Goal: Task Accomplishment & Management: Use online tool/utility

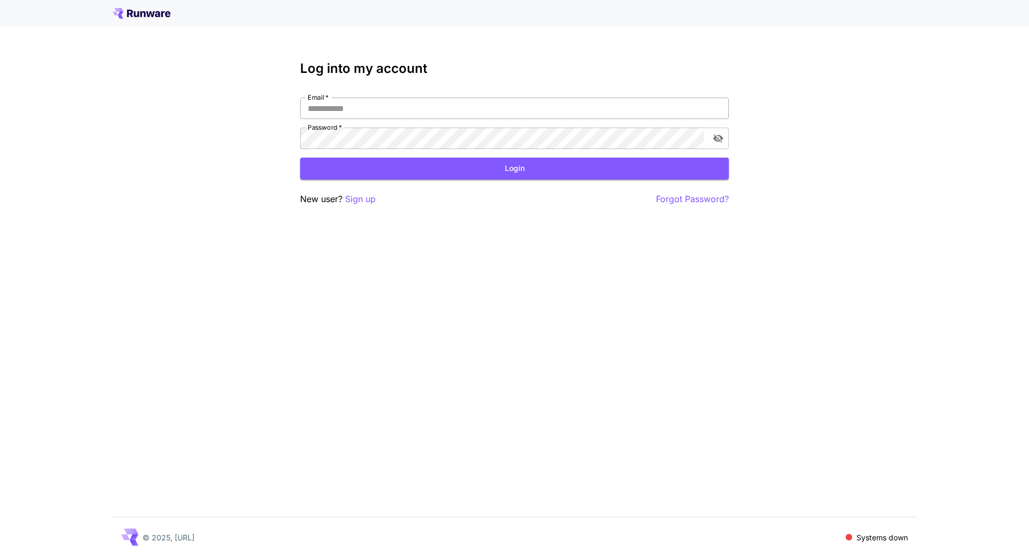
click at [445, 107] on input "Email   *" at bounding box center [514, 108] width 429 height 21
type input "**********"
click at [509, 167] on button "Login" at bounding box center [514, 169] width 429 height 22
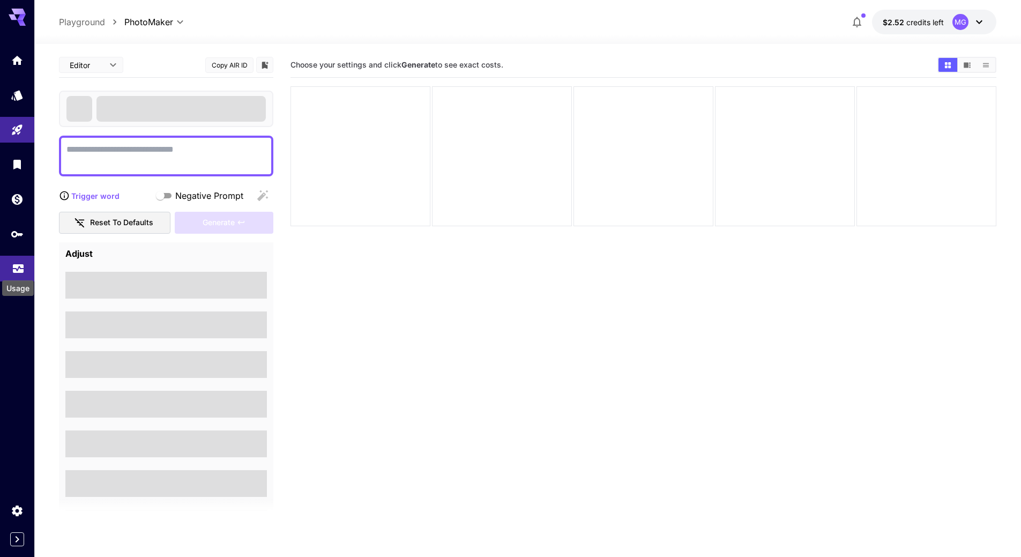
click at [23, 267] on icon "Usage" at bounding box center [18, 265] width 13 height 13
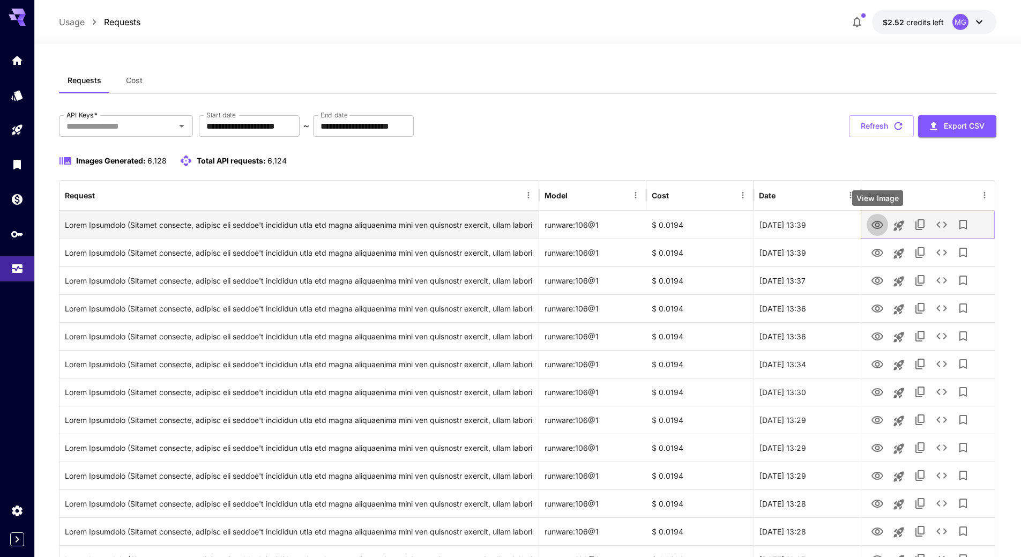
click at [878, 221] on icon "View Image" at bounding box center [877, 225] width 12 height 8
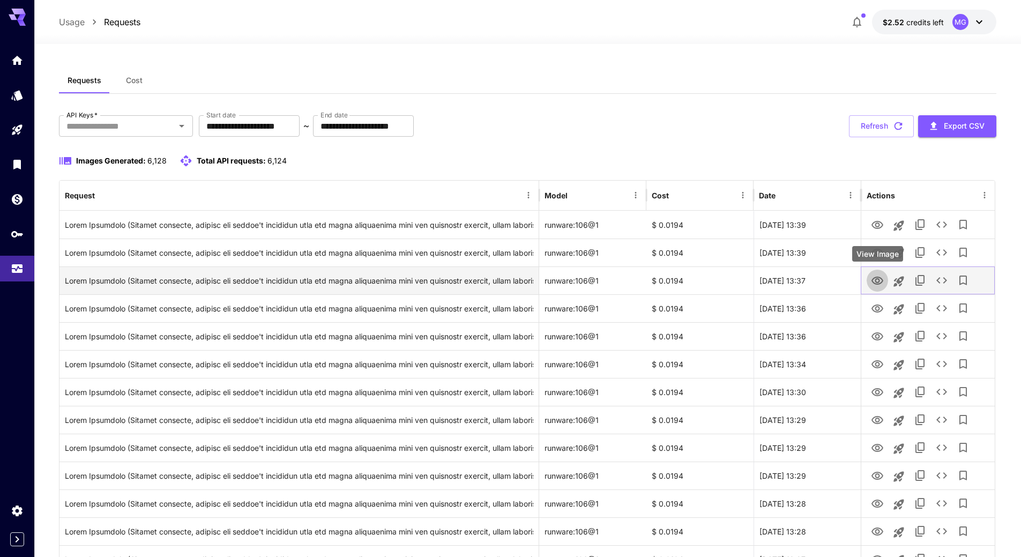
click at [880, 283] on icon "View Image" at bounding box center [877, 281] width 12 height 8
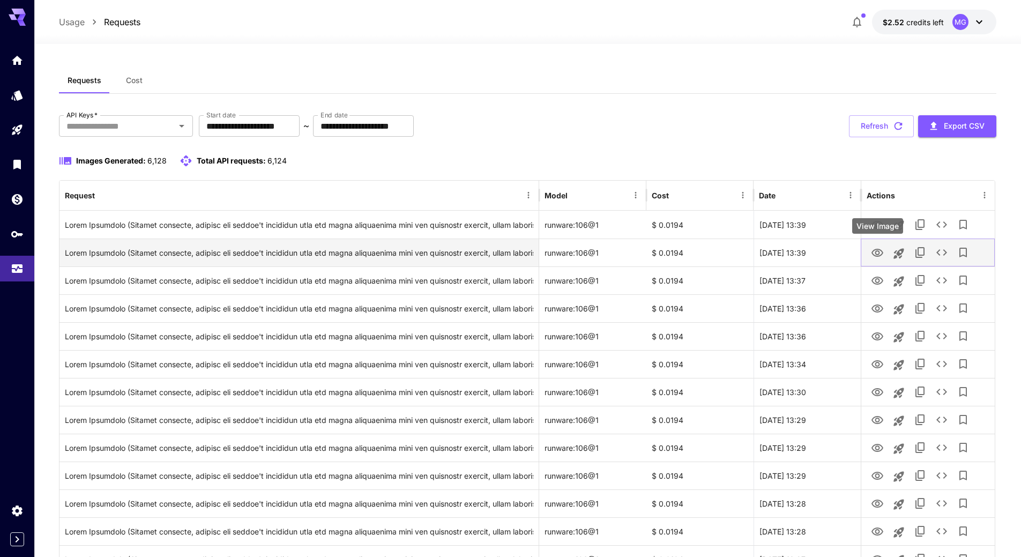
click at [879, 250] on icon "View Image" at bounding box center [877, 253] width 12 height 8
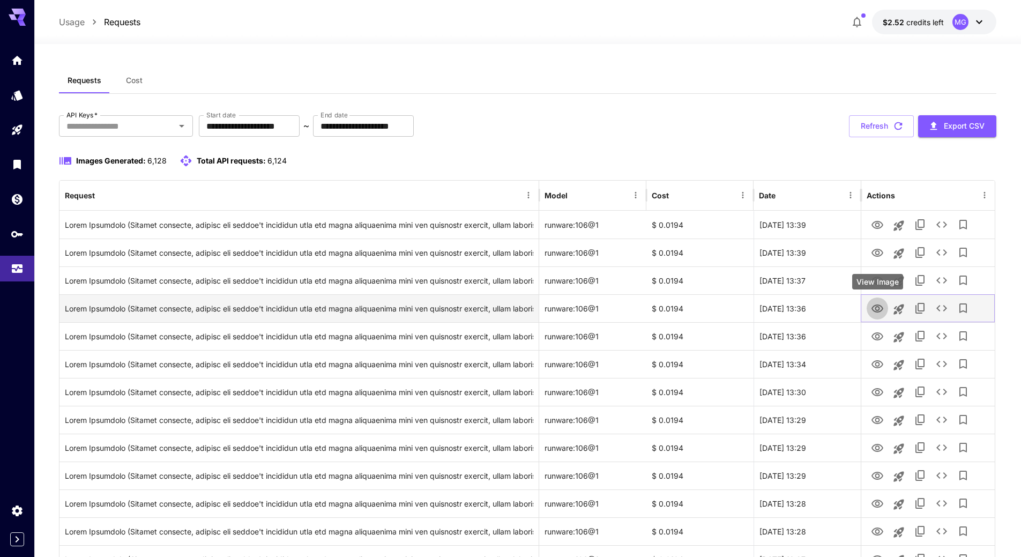
click at [880, 310] on icon "View Image" at bounding box center [877, 308] width 13 height 13
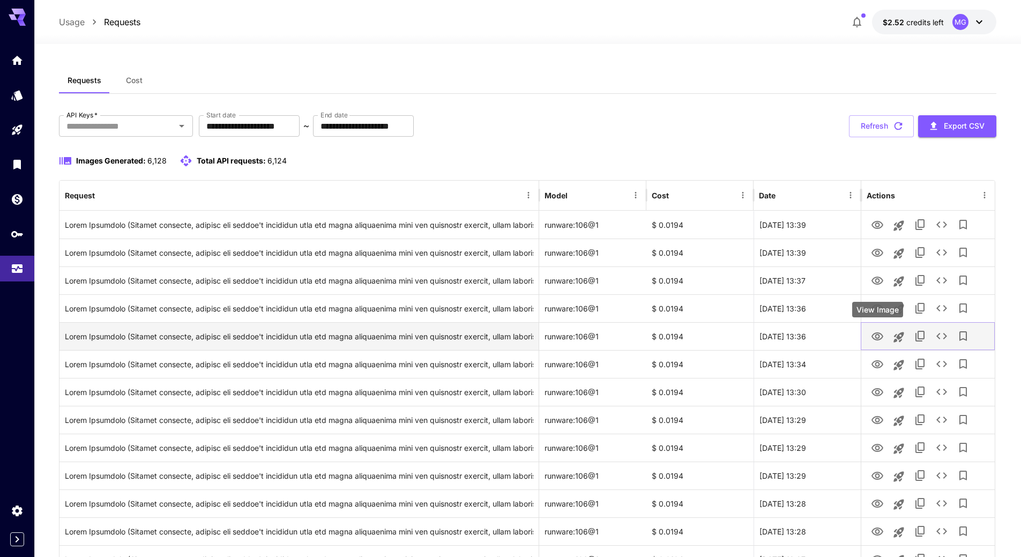
click at [878, 332] on icon "View Image" at bounding box center [877, 336] width 12 height 8
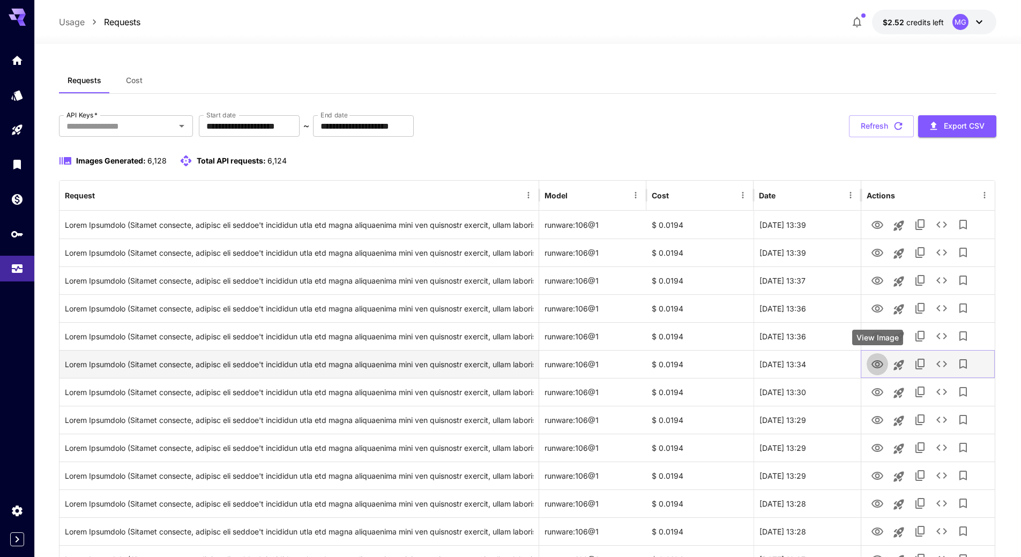
click at [881, 365] on icon "View Image" at bounding box center [877, 364] width 13 height 13
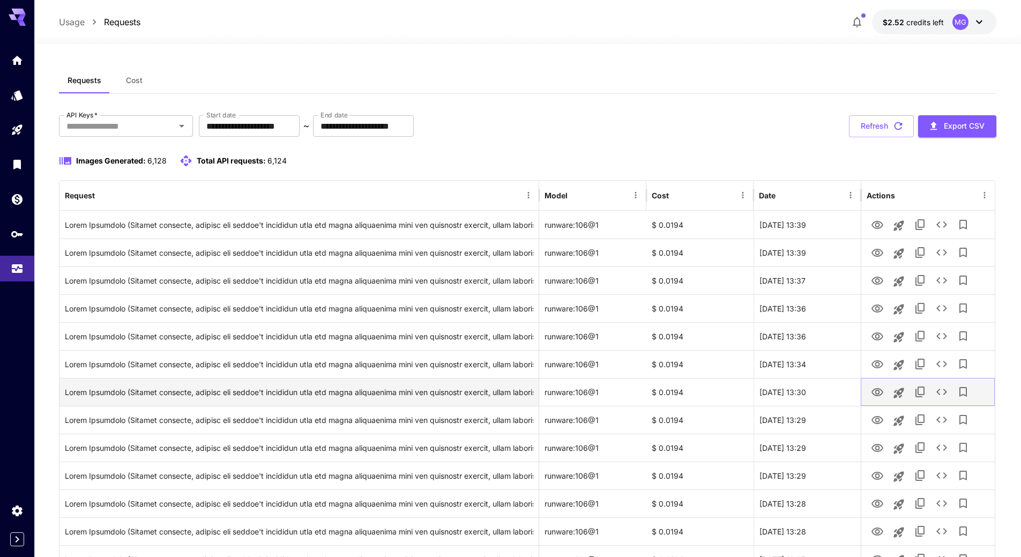
click at [878, 391] on icon "View Image" at bounding box center [877, 392] width 13 height 13
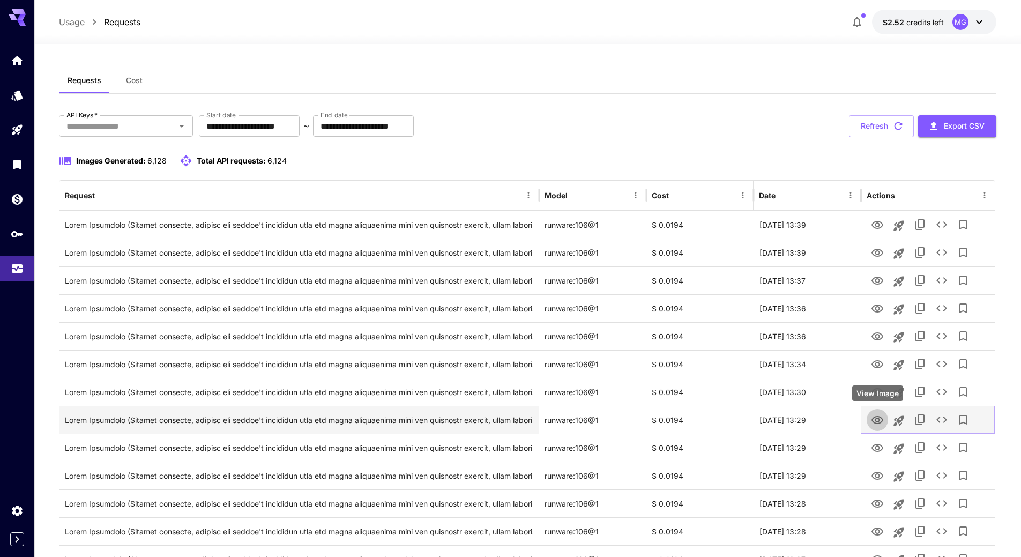
click at [874, 415] on icon "View Image" at bounding box center [877, 420] width 13 height 13
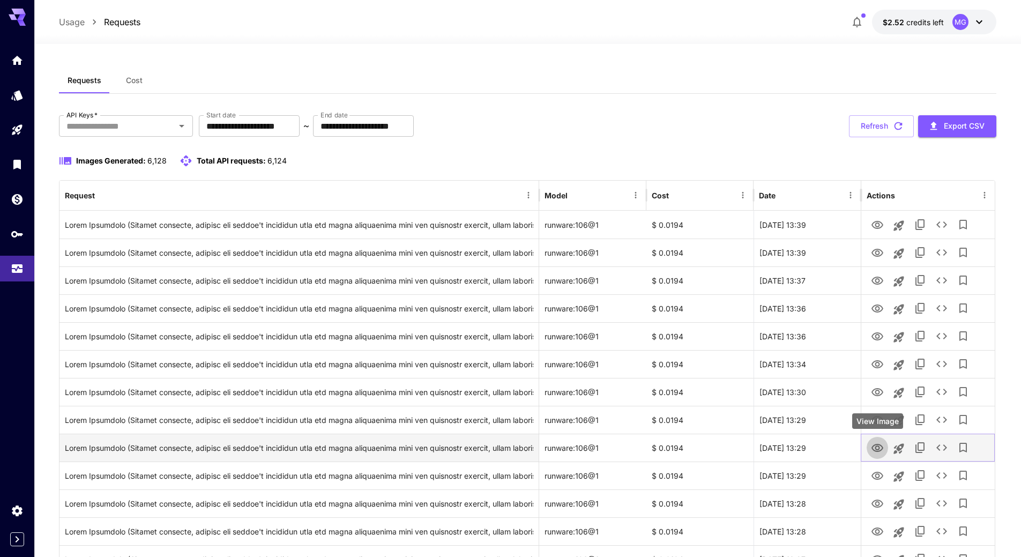
click at [877, 444] on icon "View Image" at bounding box center [877, 448] width 12 height 8
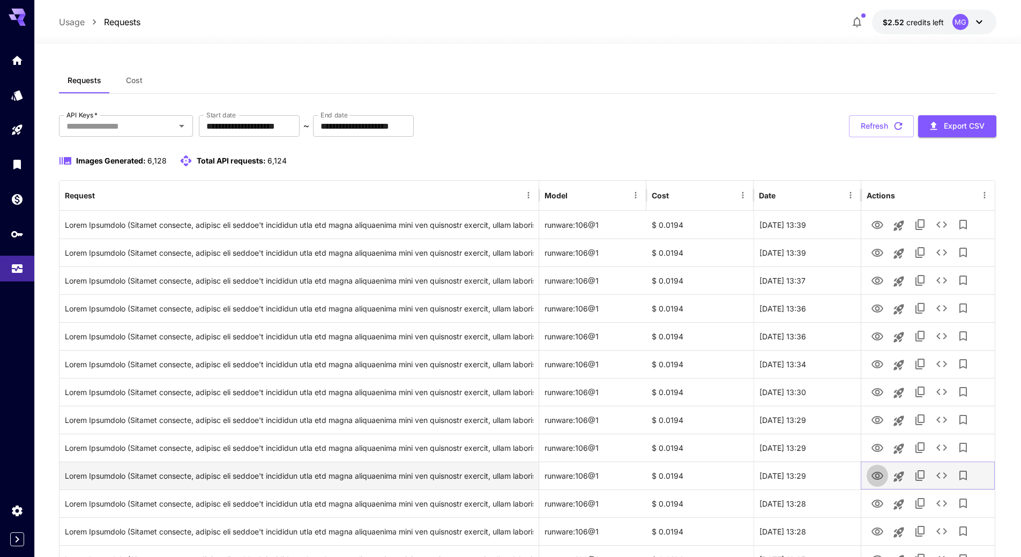
click at [875, 474] on icon "View Image" at bounding box center [877, 476] width 13 height 13
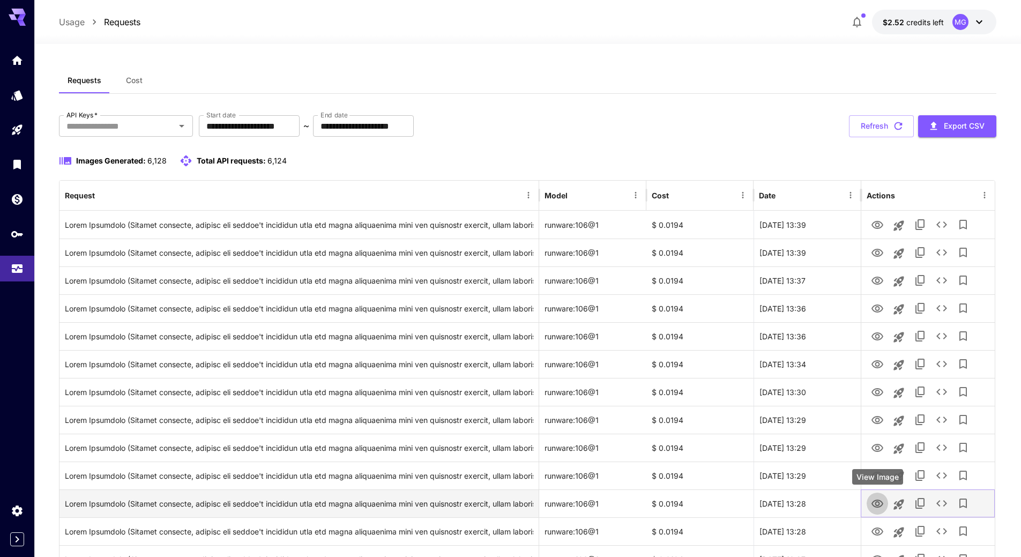
click at [879, 501] on icon "View Image" at bounding box center [877, 503] width 13 height 13
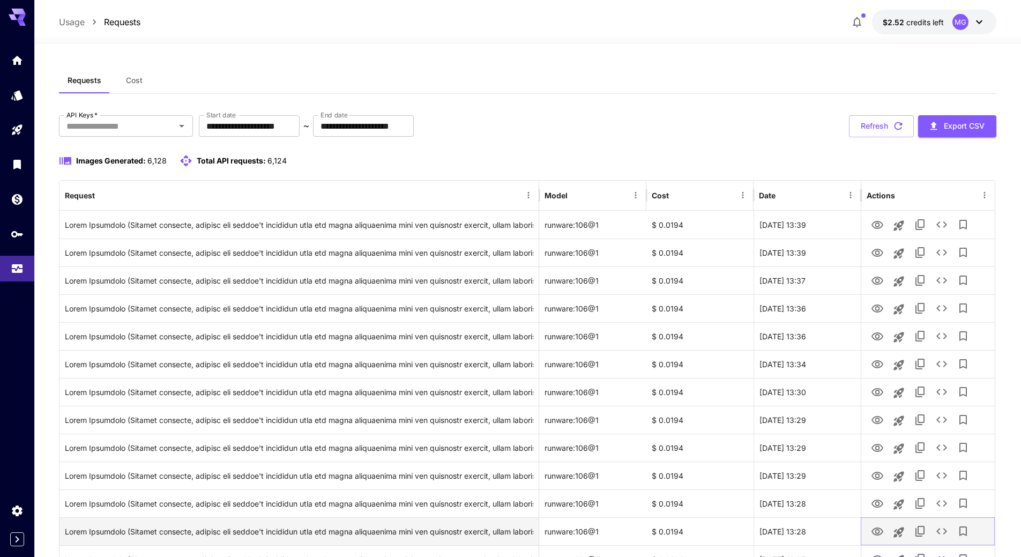
click at [878, 528] on icon "View Image" at bounding box center [877, 531] width 13 height 13
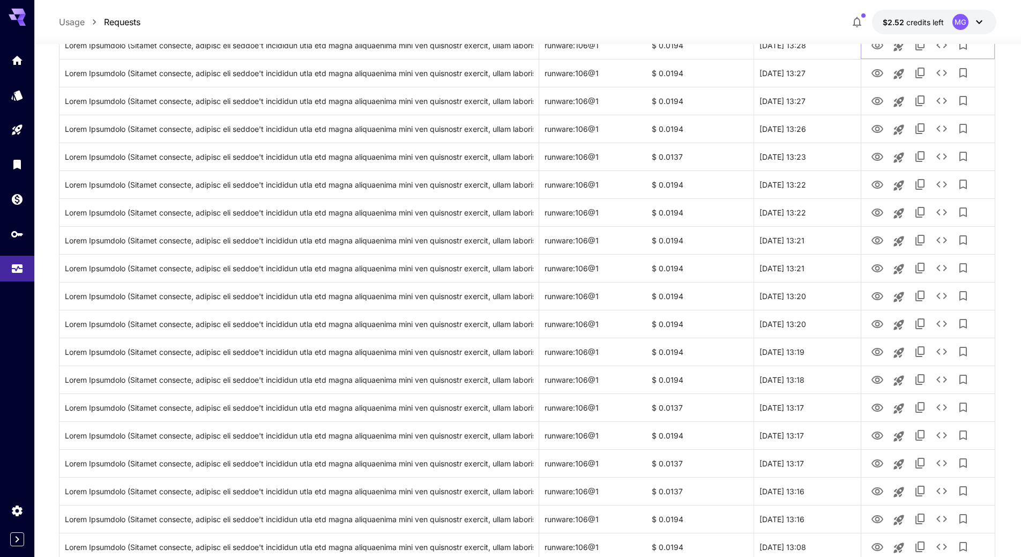
scroll to position [466, 0]
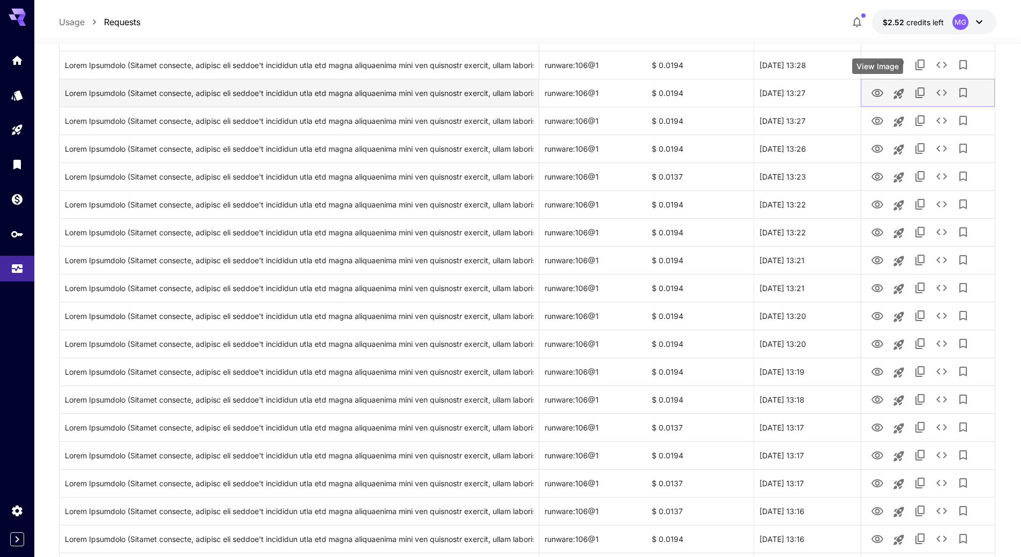
click at [871, 90] on icon "View Image" at bounding box center [877, 93] width 13 height 13
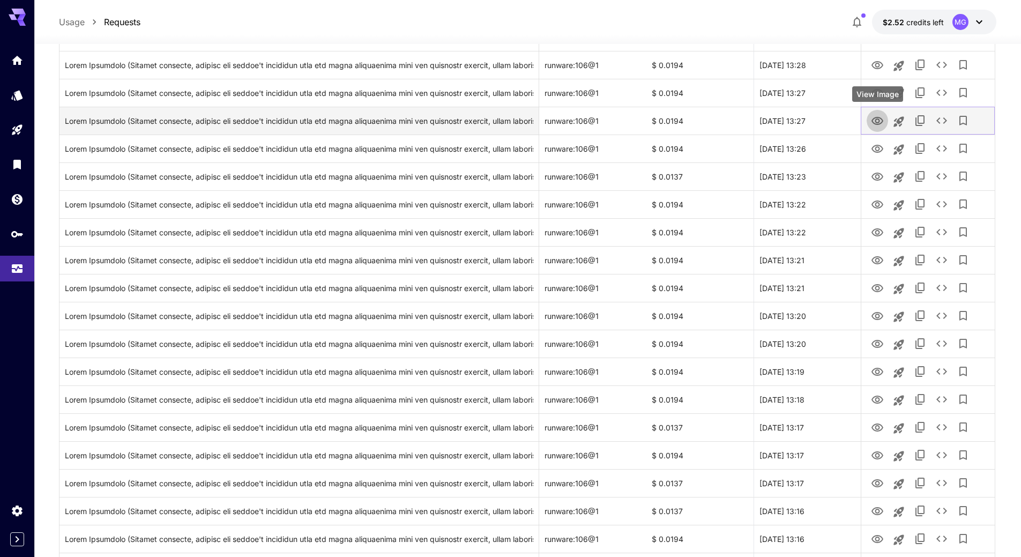
click at [876, 120] on icon "View Image" at bounding box center [877, 121] width 12 height 8
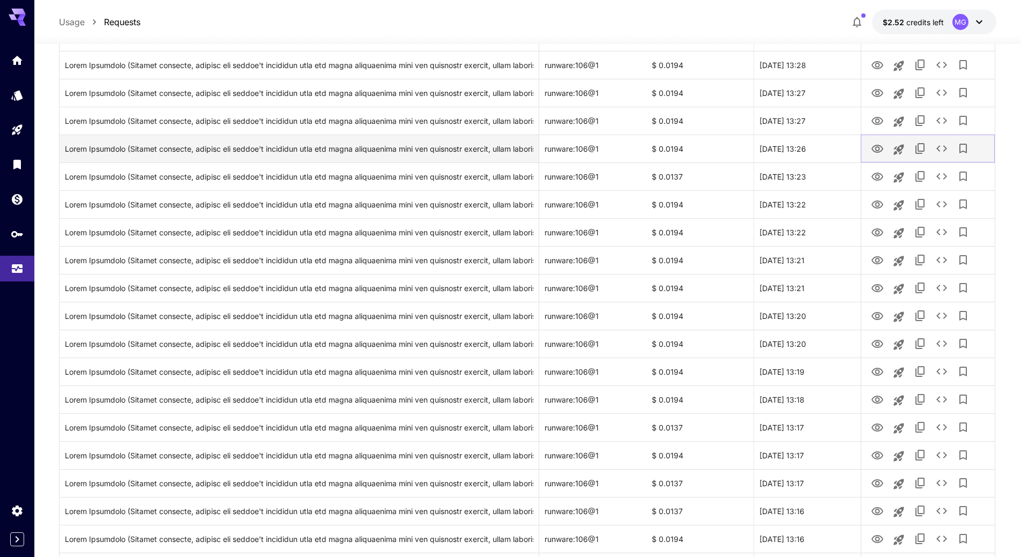
click at [882, 148] on icon "View Image" at bounding box center [877, 149] width 13 height 13
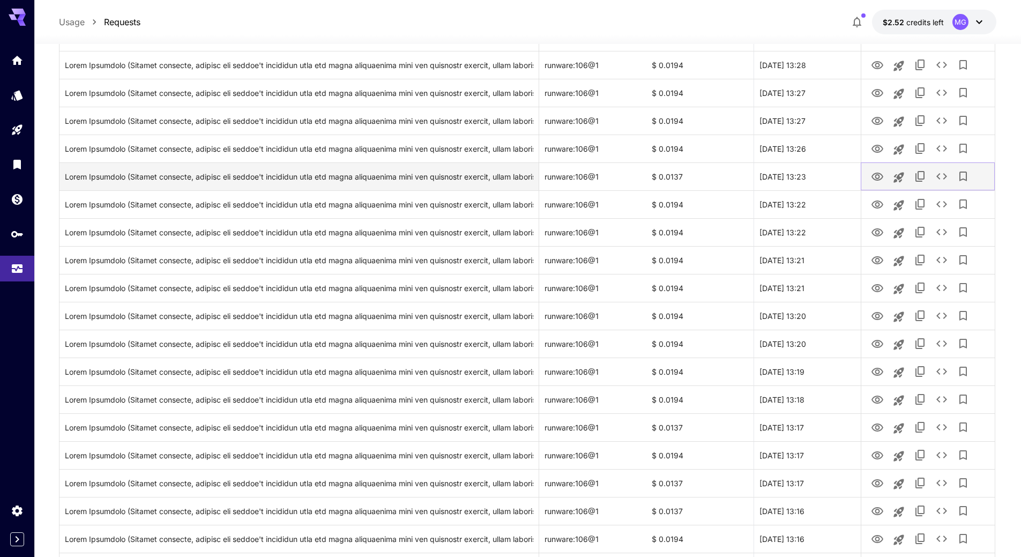
click at [884, 175] on icon "View Image" at bounding box center [877, 176] width 13 height 13
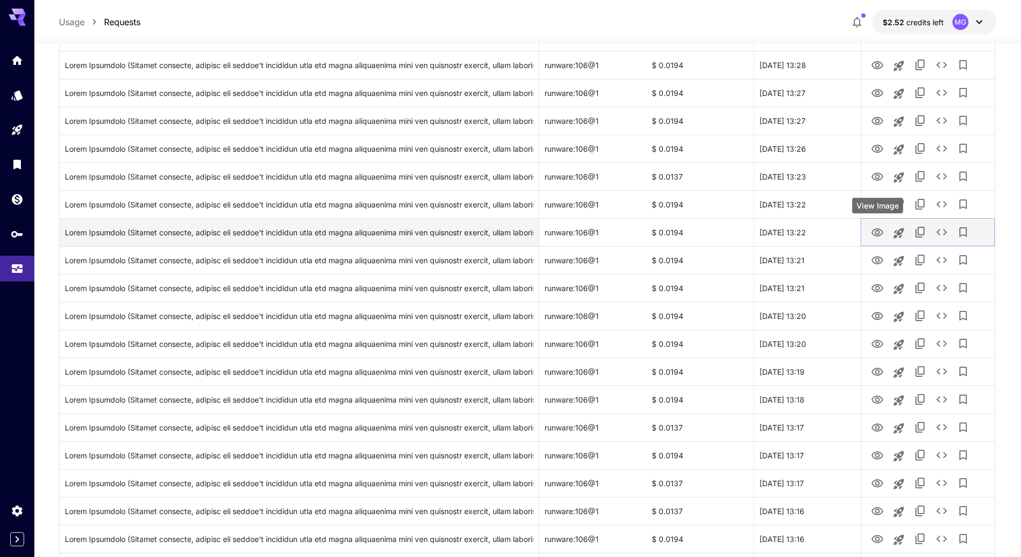
click at [880, 232] on icon "View Image" at bounding box center [877, 232] width 12 height 8
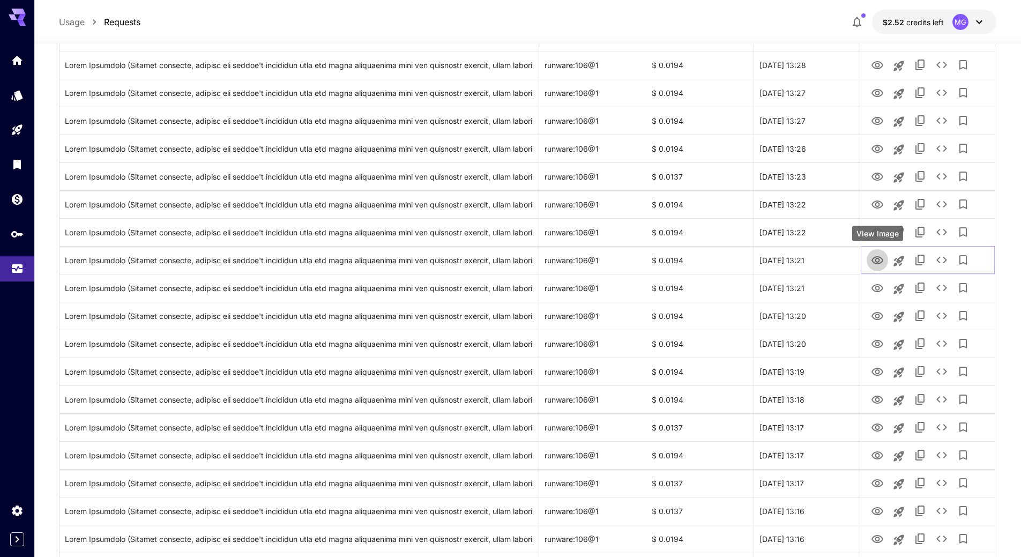
drag, startPoint x: 879, startPoint y: 257, endPoint x: 874, endPoint y: 245, distance: 13.4
click at [879, 257] on icon "View Image" at bounding box center [877, 260] width 12 height 8
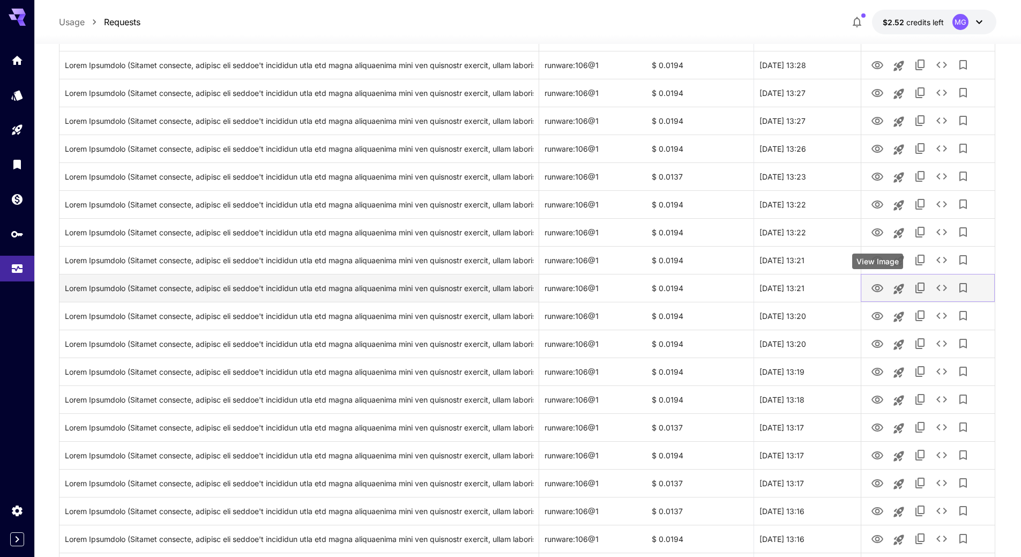
click at [876, 287] on icon "View Image" at bounding box center [877, 288] width 12 height 8
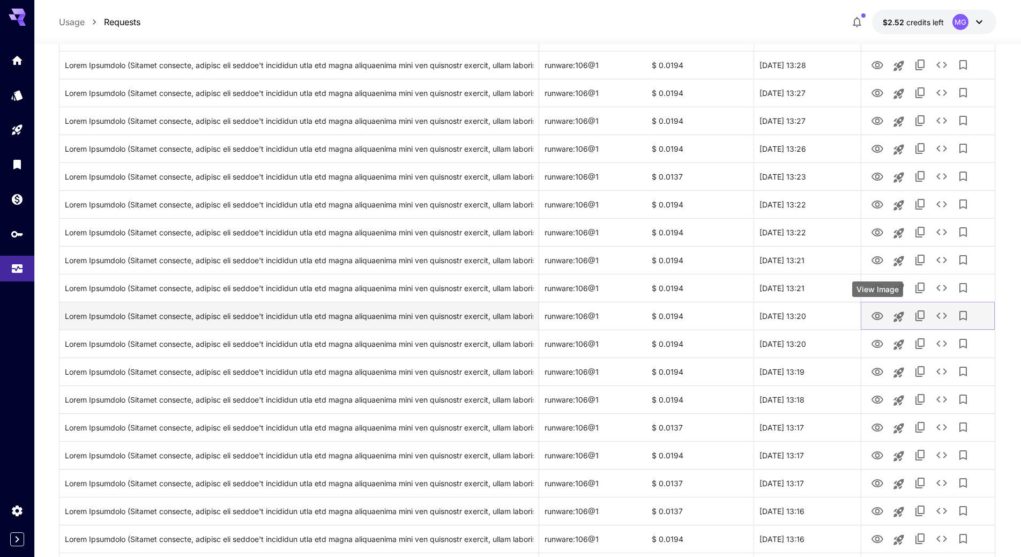
click at [880, 315] on icon "View Image" at bounding box center [877, 316] width 13 height 13
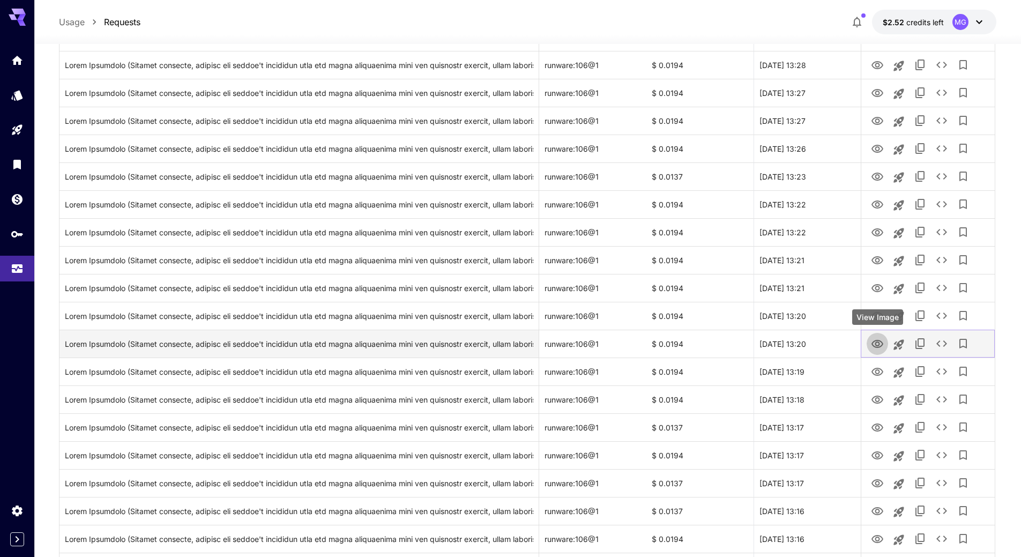
click at [877, 340] on icon "View Image" at bounding box center [877, 344] width 12 height 8
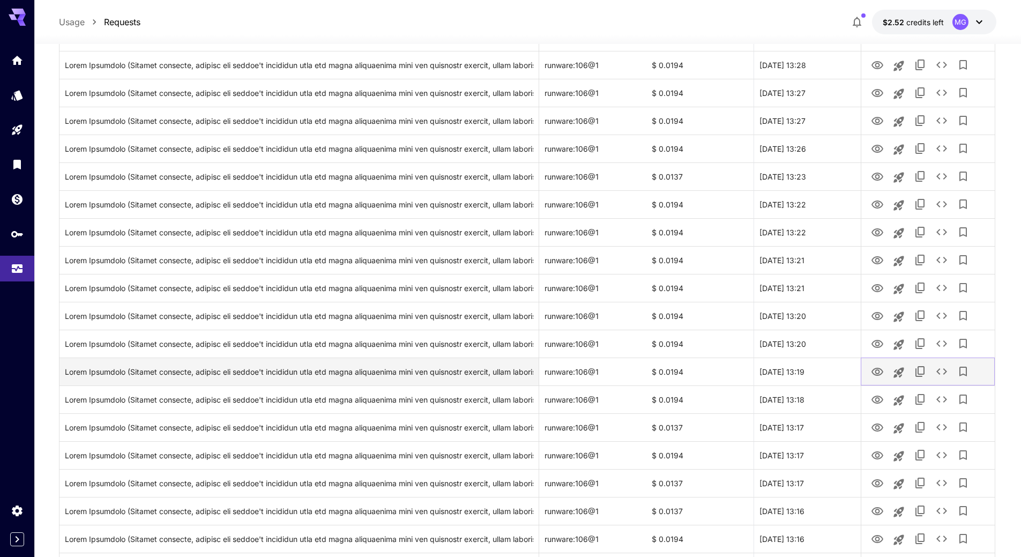
click at [878, 370] on icon "View Image" at bounding box center [877, 372] width 12 height 8
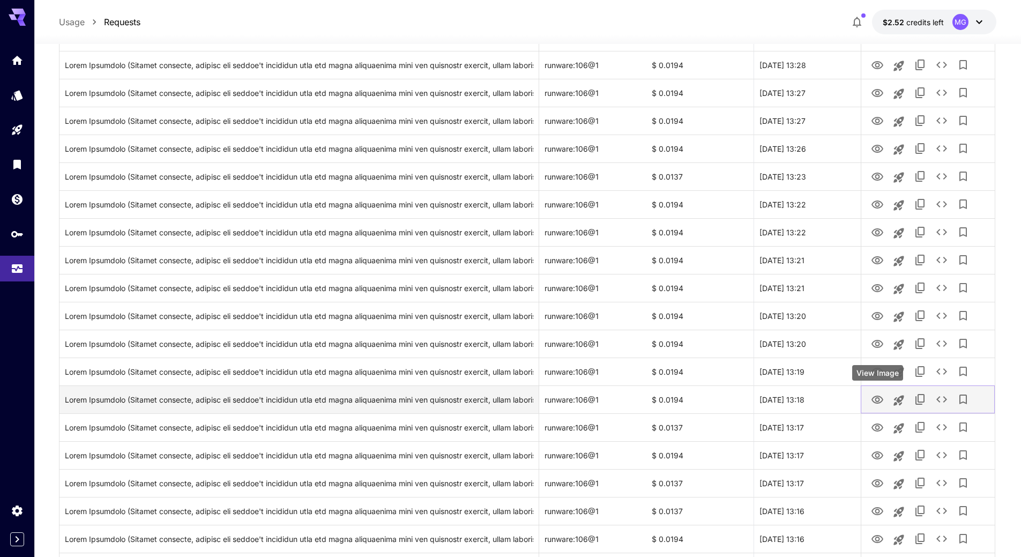
click at [879, 396] on icon "View Image" at bounding box center [877, 399] width 13 height 13
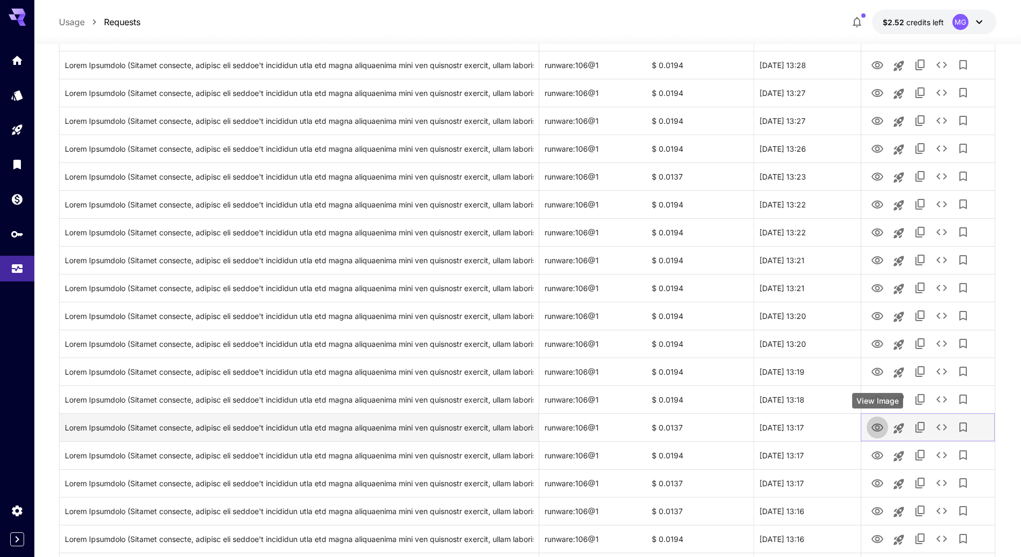
click at [874, 426] on icon "View Image" at bounding box center [877, 427] width 13 height 13
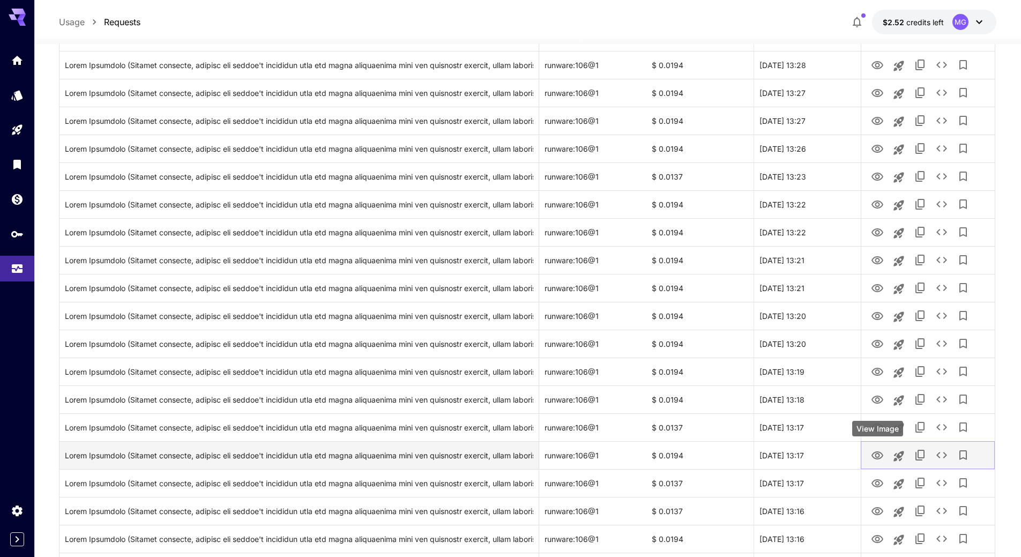
click at [878, 451] on icon "View Image" at bounding box center [877, 455] width 13 height 13
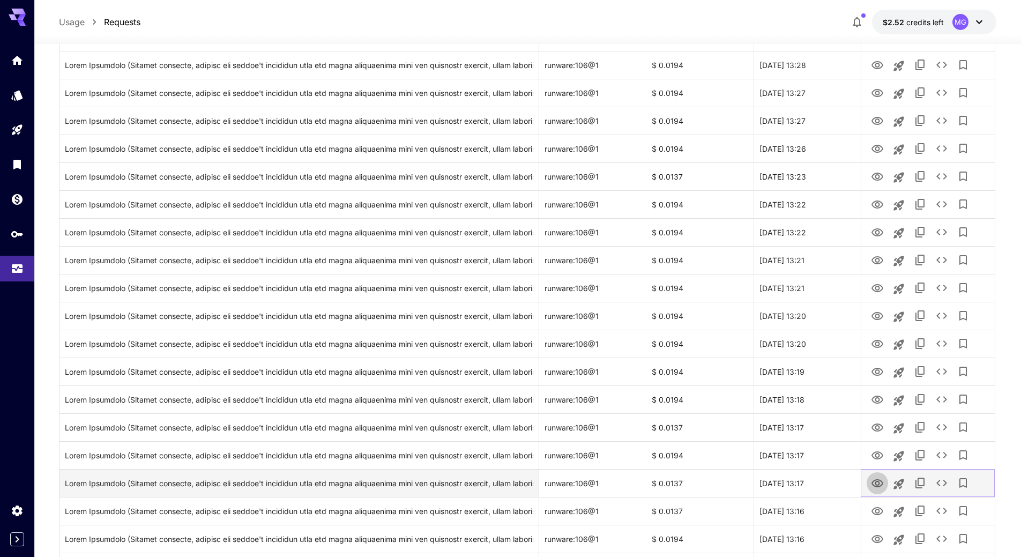
click at [880, 481] on icon "View Image" at bounding box center [877, 483] width 13 height 13
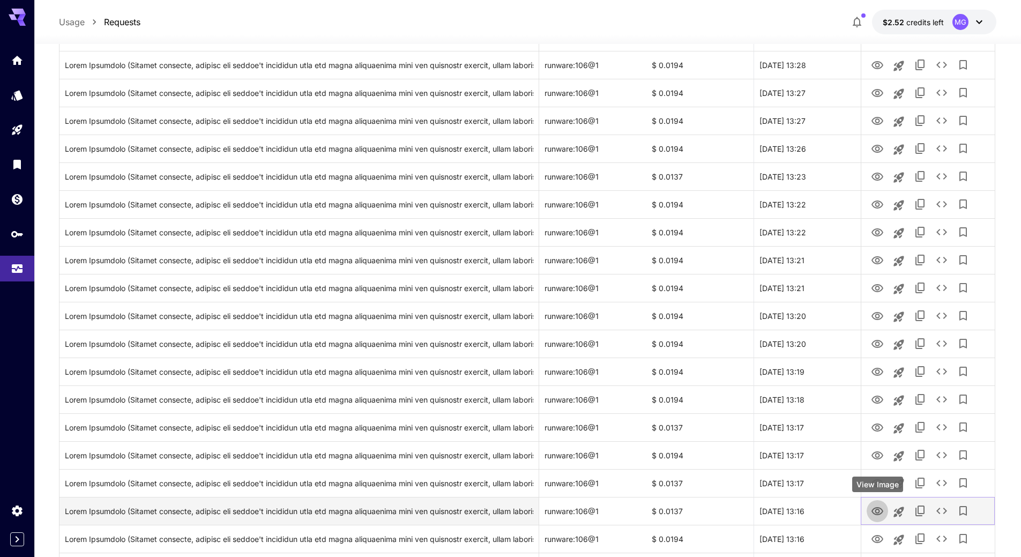
click at [876, 510] on icon "View Image" at bounding box center [877, 511] width 12 height 8
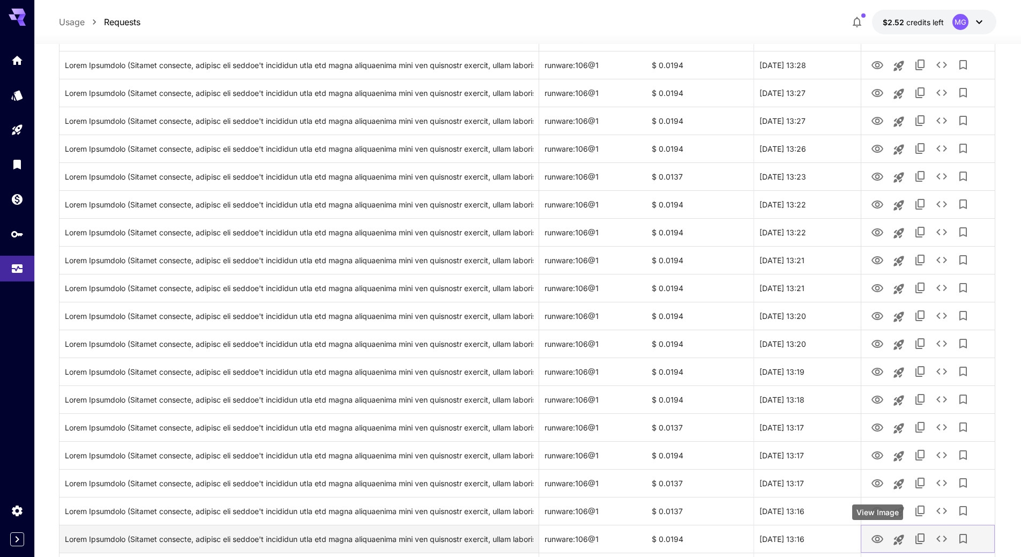
drag, startPoint x: 879, startPoint y: 540, endPoint x: 885, endPoint y: 535, distance: 8.0
click at [879, 540] on icon "View Image" at bounding box center [877, 539] width 12 height 8
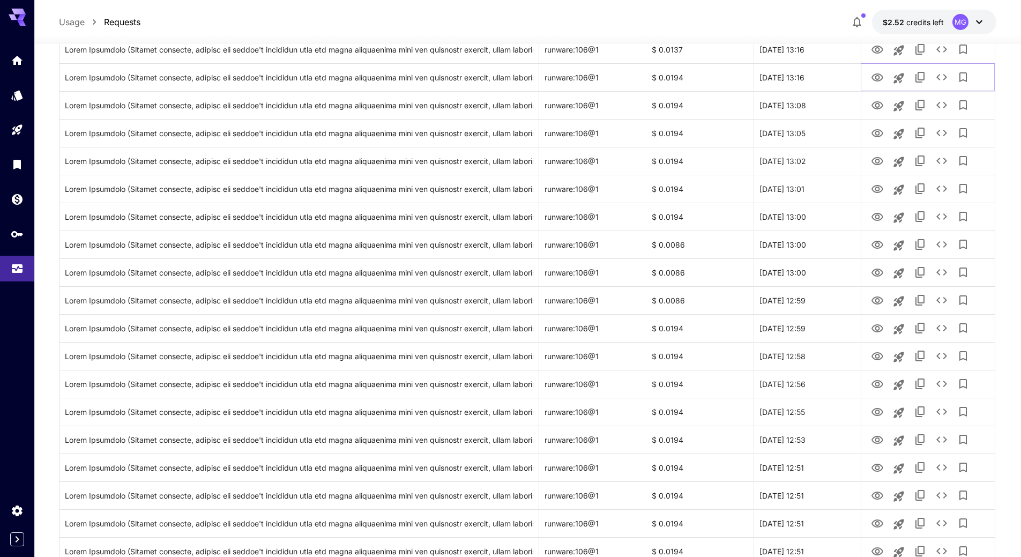
scroll to position [931, 0]
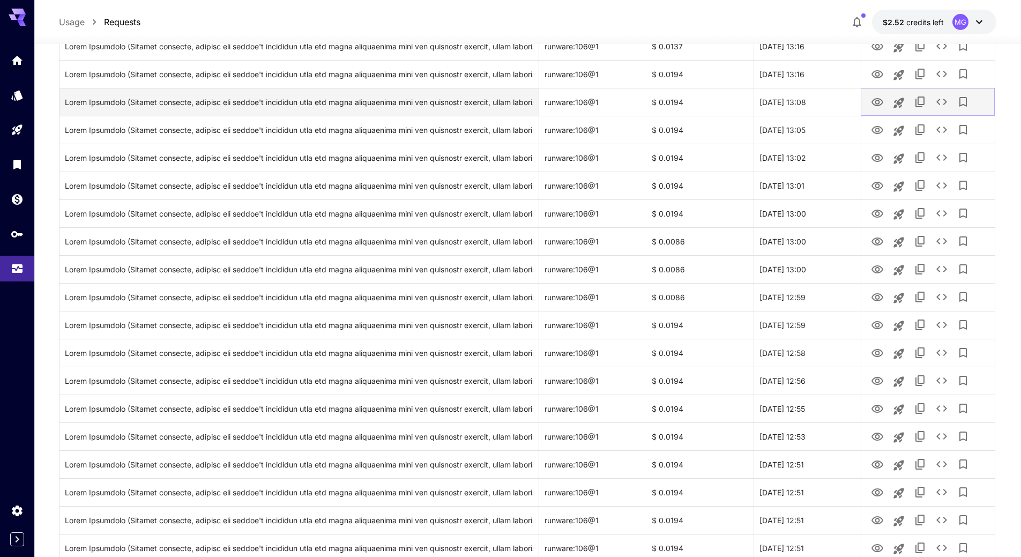
click at [877, 101] on icon "View Image" at bounding box center [877, 102] width 13 height 13
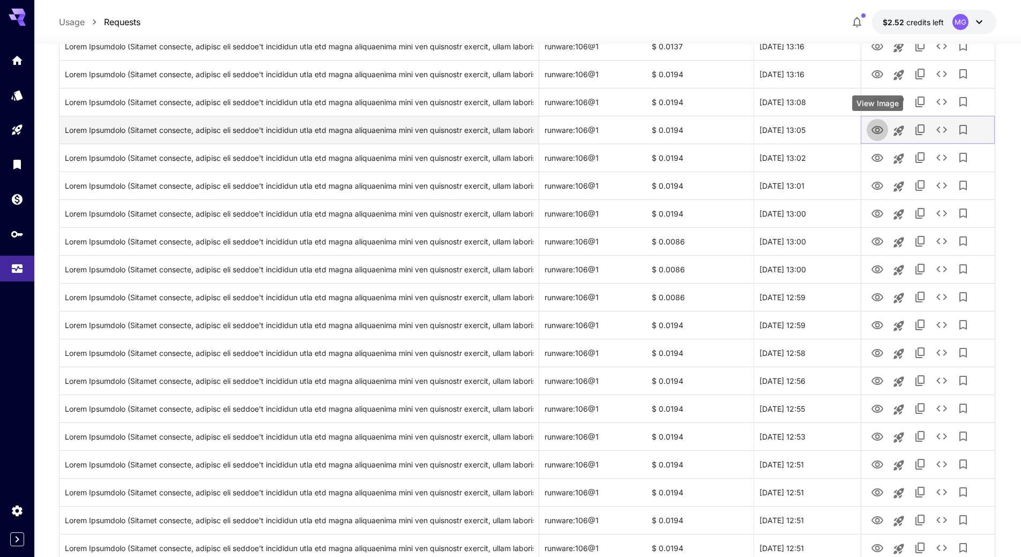
click at [877, 130] on icon "View Image" at bounding box center [877, 130] width 13 height 13
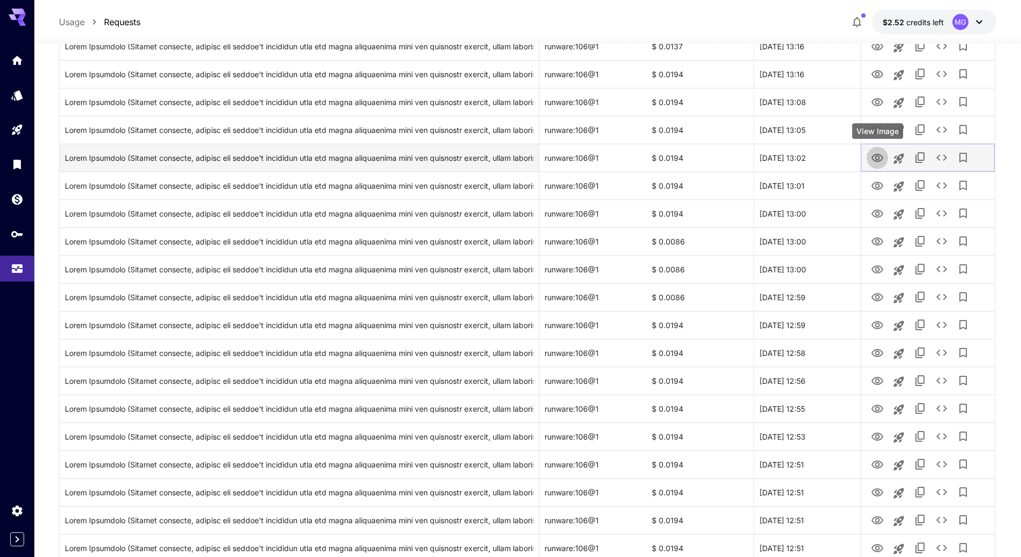
click at [870, 157] on button "View Image" at bounding box center [877, 157] width 21 height 22
click at [881, 161] on icon "View Image" at bounding box center [877, 158] width 13 height 13
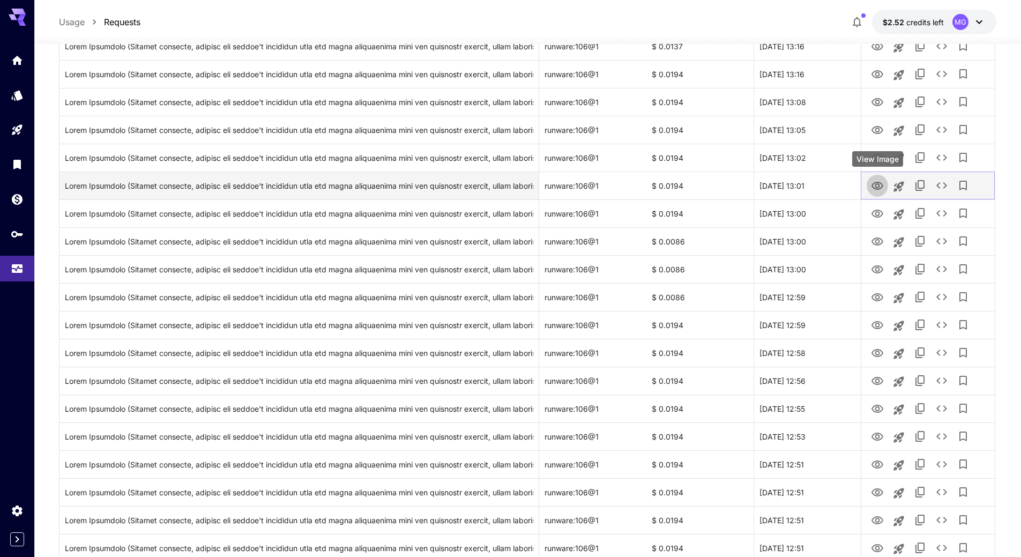
click at [883, 188] on icon "View Image" at bounding box center [877, 186] width 13 height 13
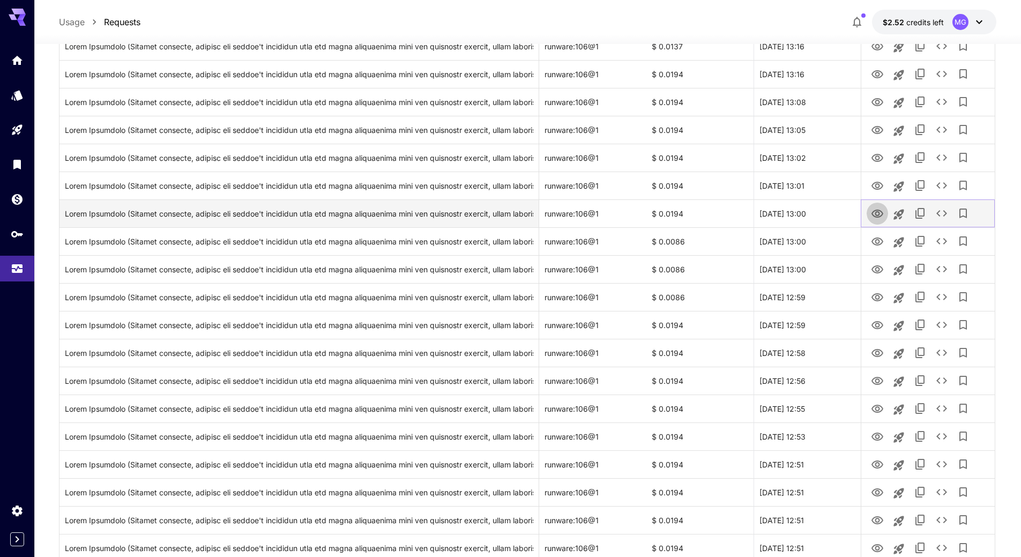
click at [878, 213] on icon "View Image" at bounding box center [877, 213] width 13 height 13
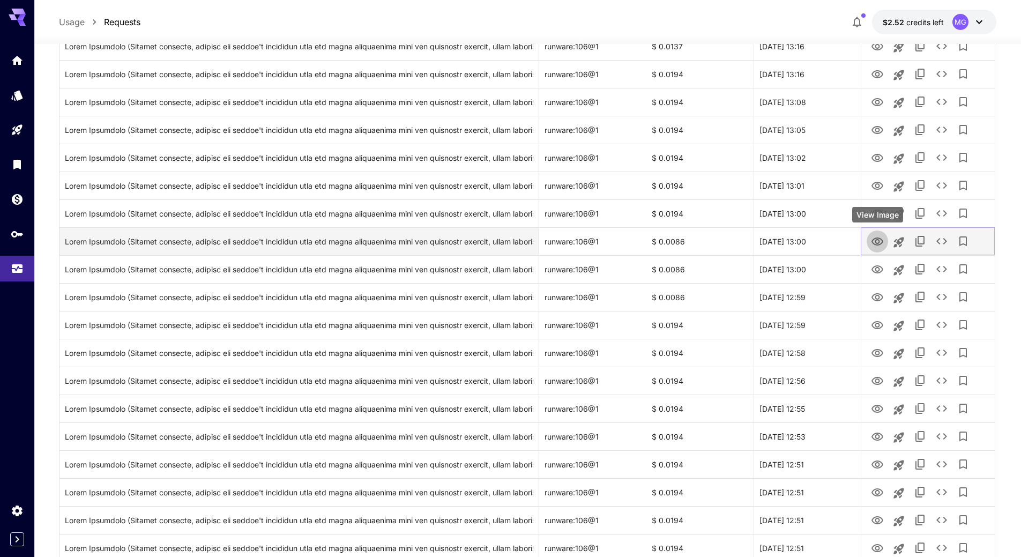
click at [877, 243] on icon "View Image" at bounding box center [877, 241] width 12 height 8
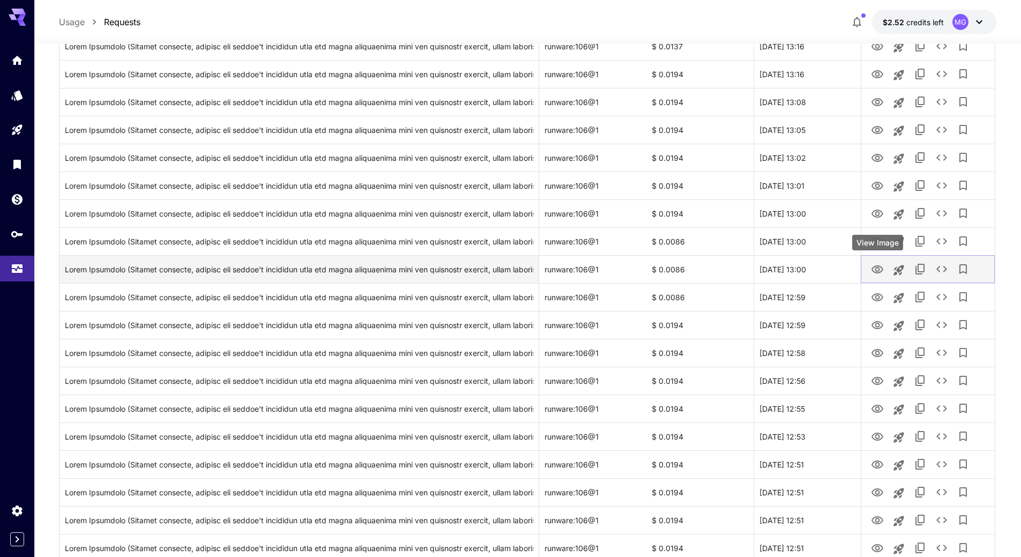
click at [877, 270] on icon "View Image" at bounding box center [877, 269] width 13 height 13
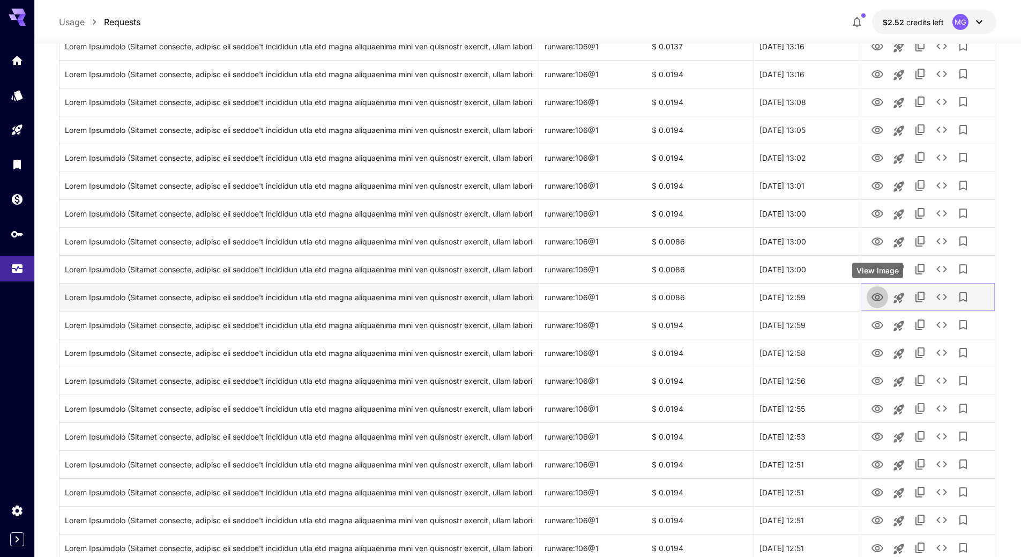
click at [876, 294] on icon "View Image" at bounding box center [877, 297] width 12 height 8
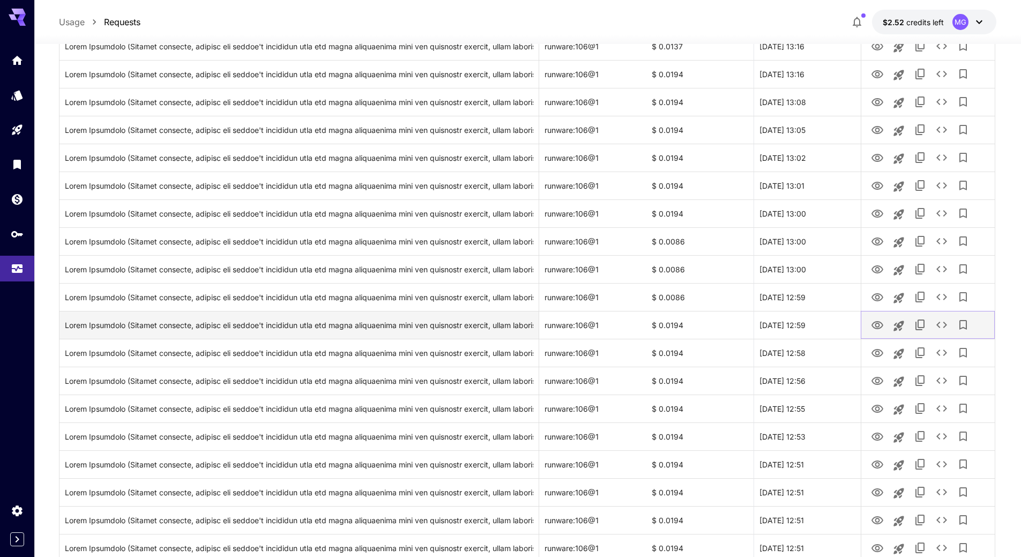
click at [878, 325] on icon "View Image" at bounding box center [877, 325] width 13 height 13
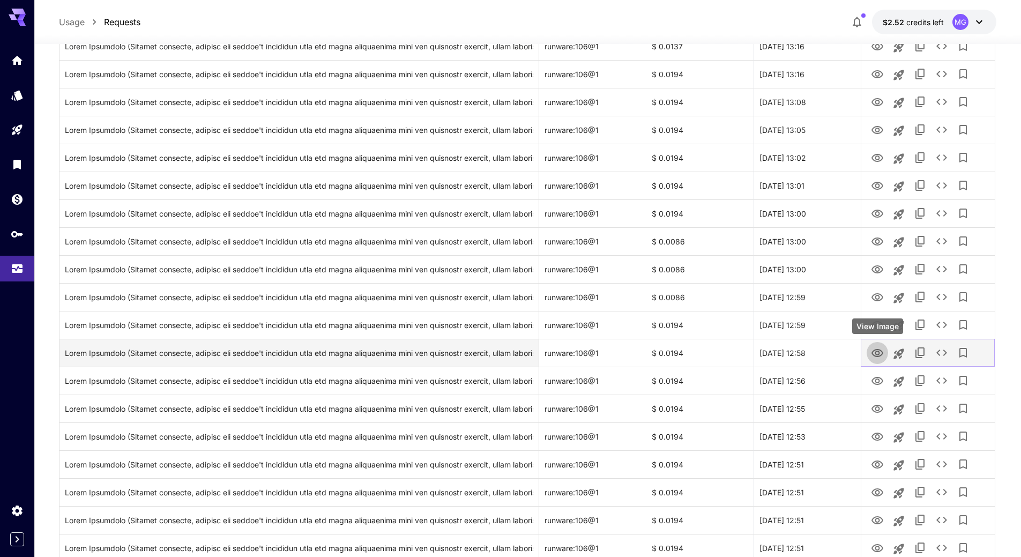
click at [877, 349] on icon "View Image" at bounding box center [877, 353] width 12 height 8
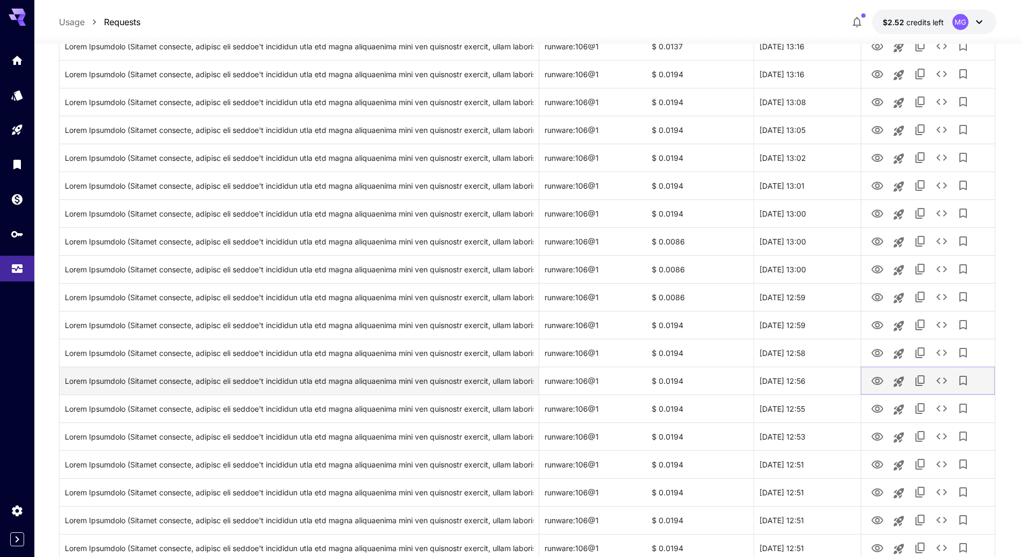
click at [882, 381] on icon "View Image" at bounding box center [877, 381] width 12 height 8
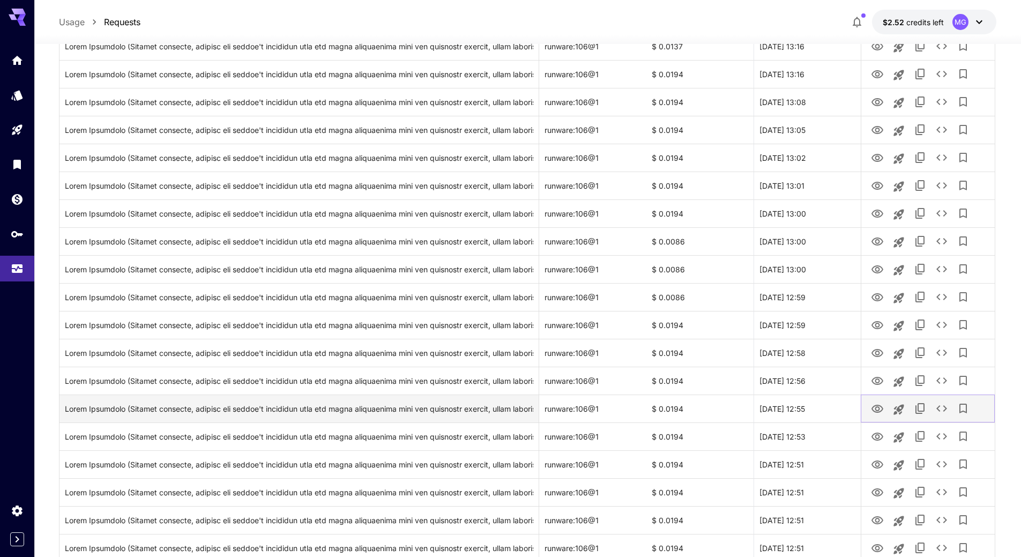
click at [881, 406] on icon "View Image" at bounding box center [877, 409] width 12 height 8
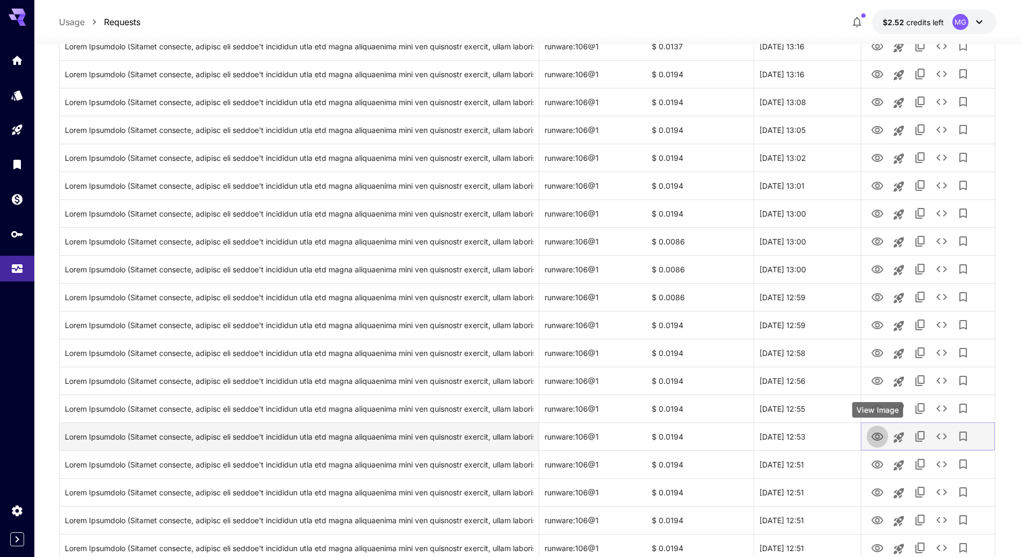
click at [878, 435] on icon "View Image" at bounding box center [877, 436] width 13 height 13
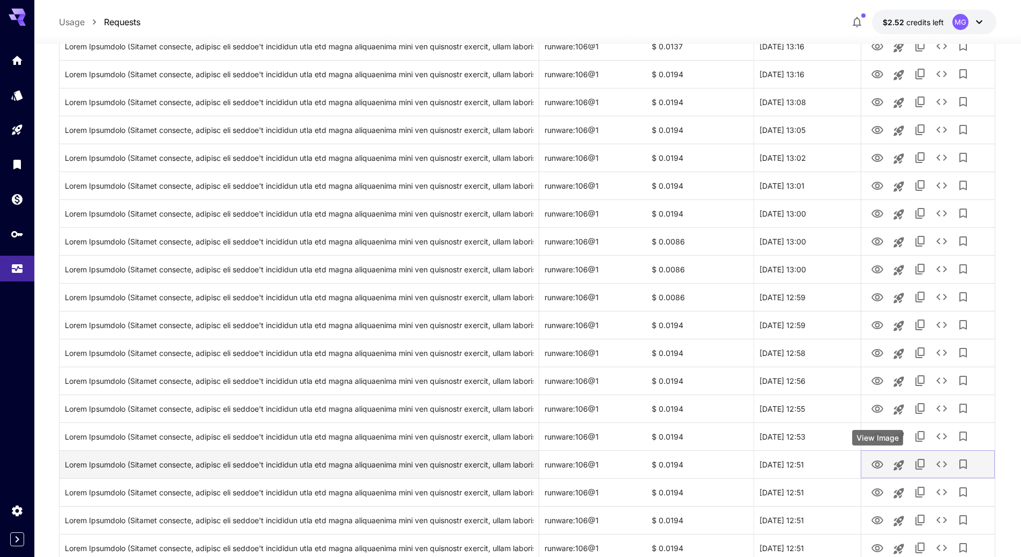
click at [878, 464] on icon "View Image" at bounding box center [877, 464] width 13 height 13
click at [882, 461] on icon "View Image" at bounding box center [877, 464] width 13 height 13
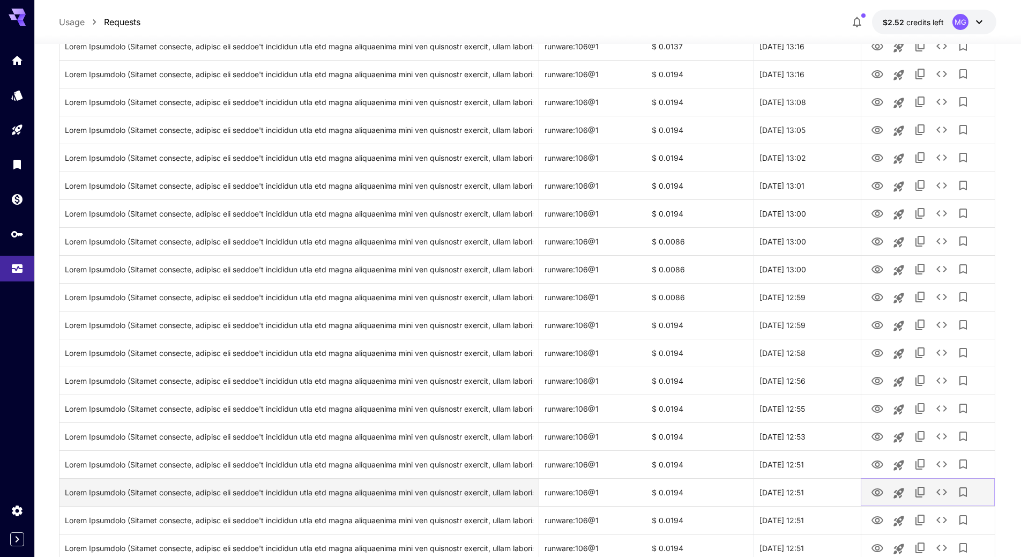
click at [879, 487] on icon "View Image" at bounding box center [877, 492] width 13 height 13
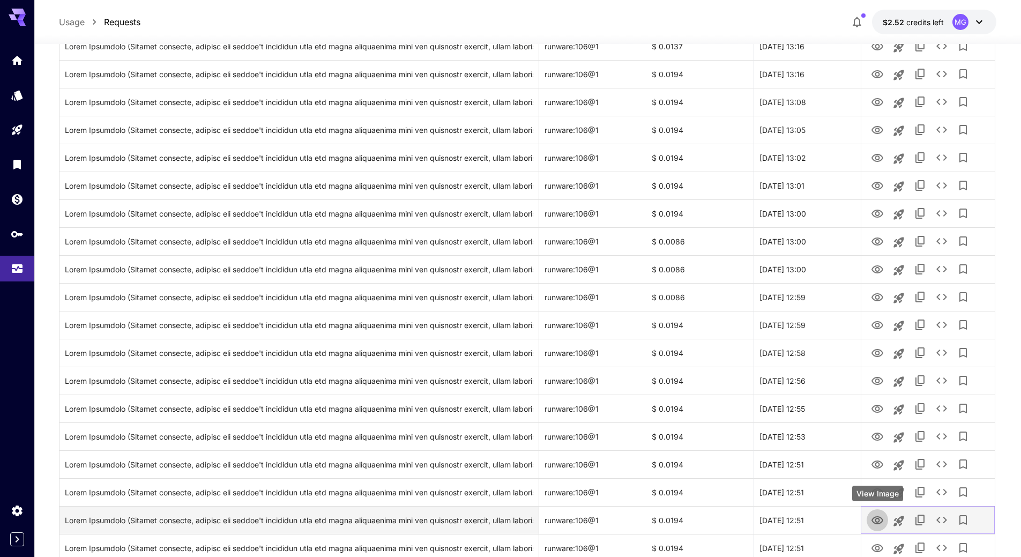
click at [878, 518] on icon "View Image" at bounding box center [877, 520] width 12 height 8
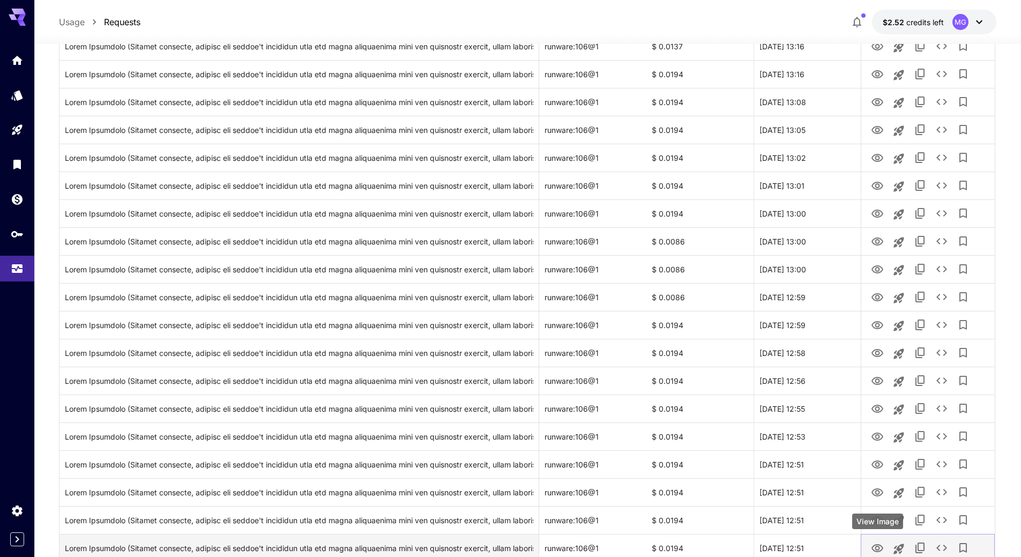
click at [880, 548] on icon "View Image" at bounding box center [877, 548] width 13 height 13
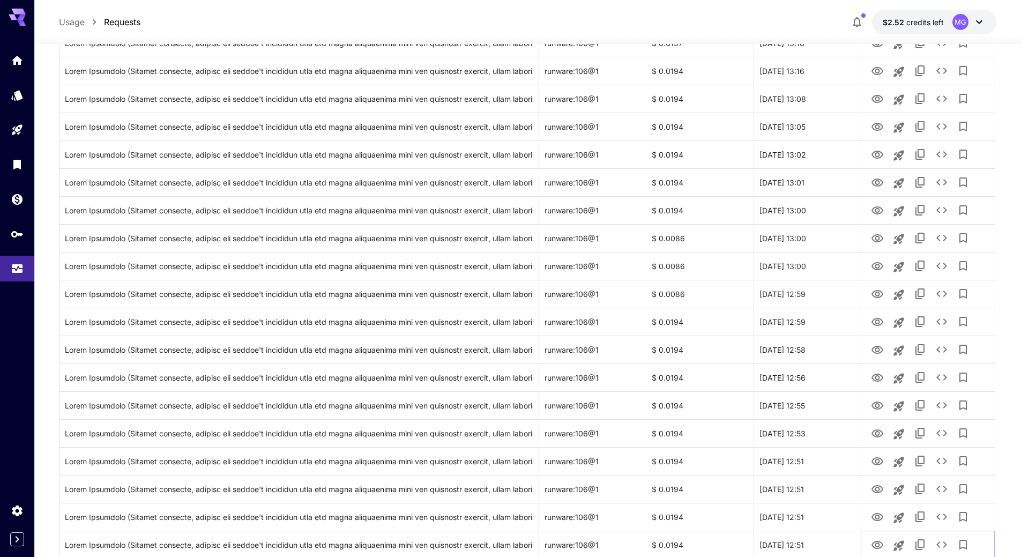
scroll to position [1108, 0]
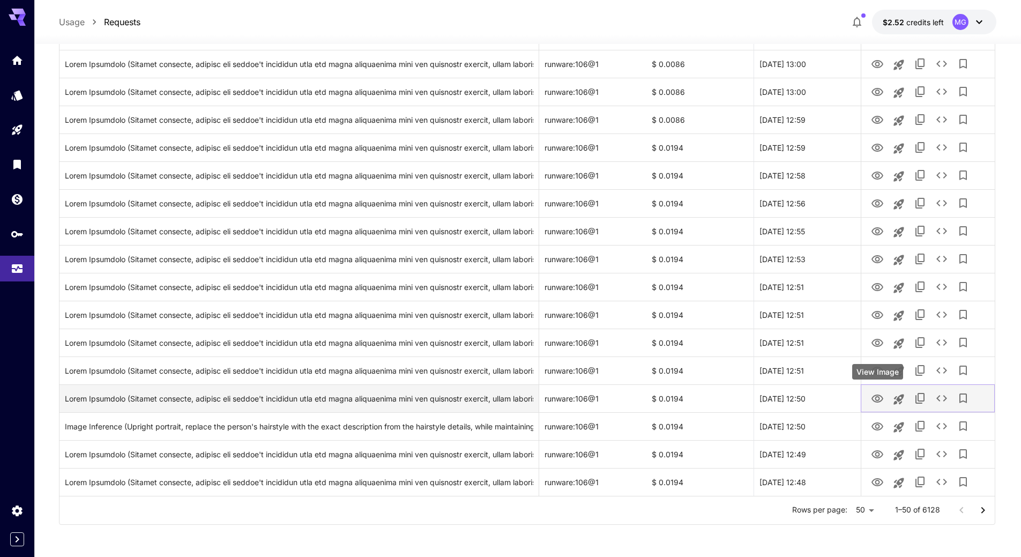
click at [877, 399] on icon "View Image" at bounding box center [877, 398] width 13 height 13
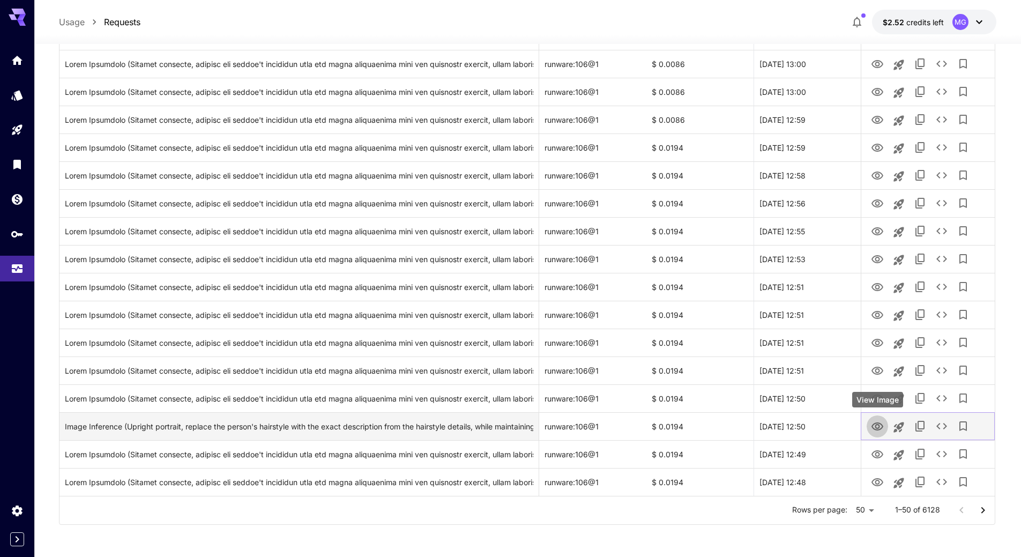
click at [883, 426] on icon "View Image" at bounding box center [877, 426] width 12 height 8
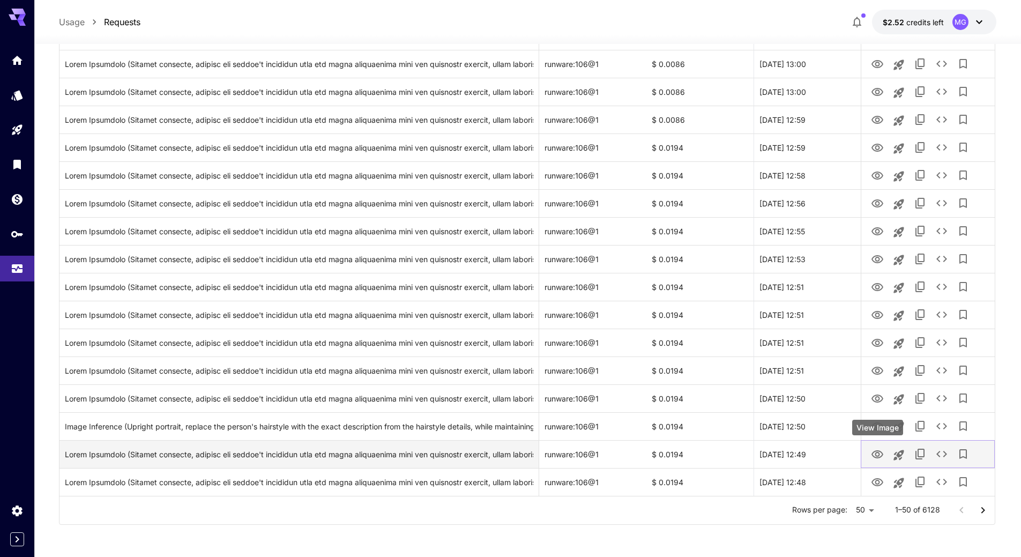
click at [877, 455] on icon "View Image" at bounding box center [877, 454] width 13 height 13
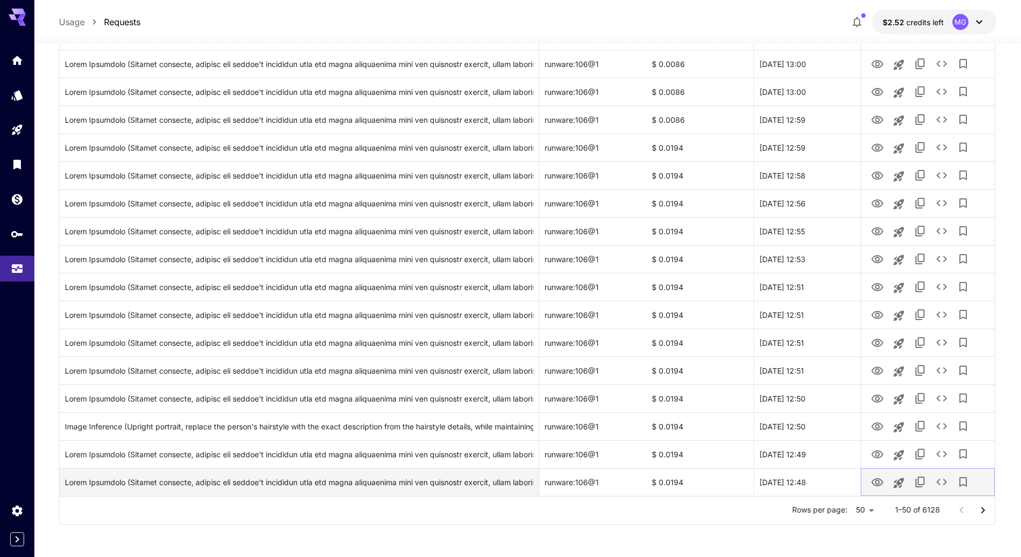
click at [881, 482] on icon "View Image" at bounding box center [877, 482] width 13 height 13
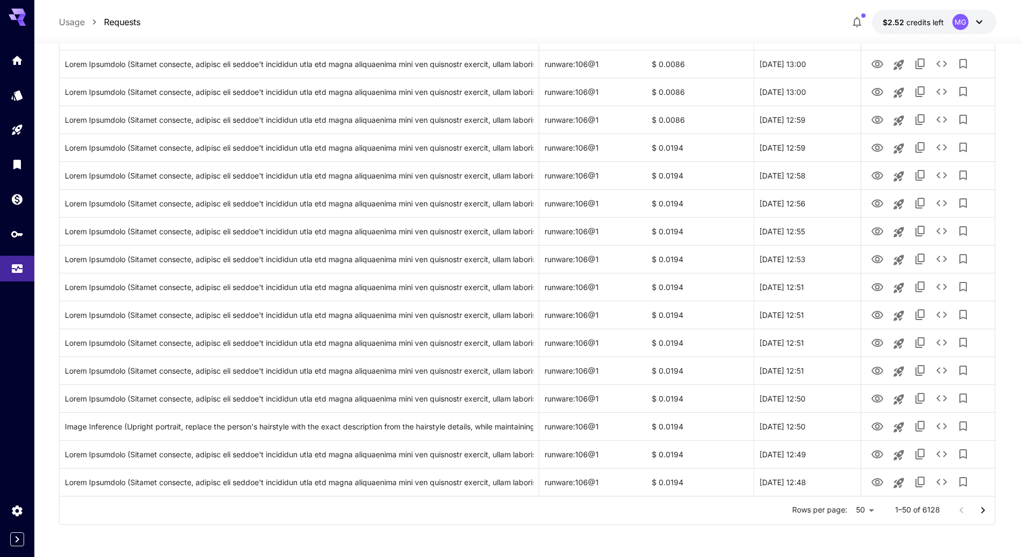
click at [982, 511] on icon "Go to next page" at bounding box center [983, 510] width 13 height 13
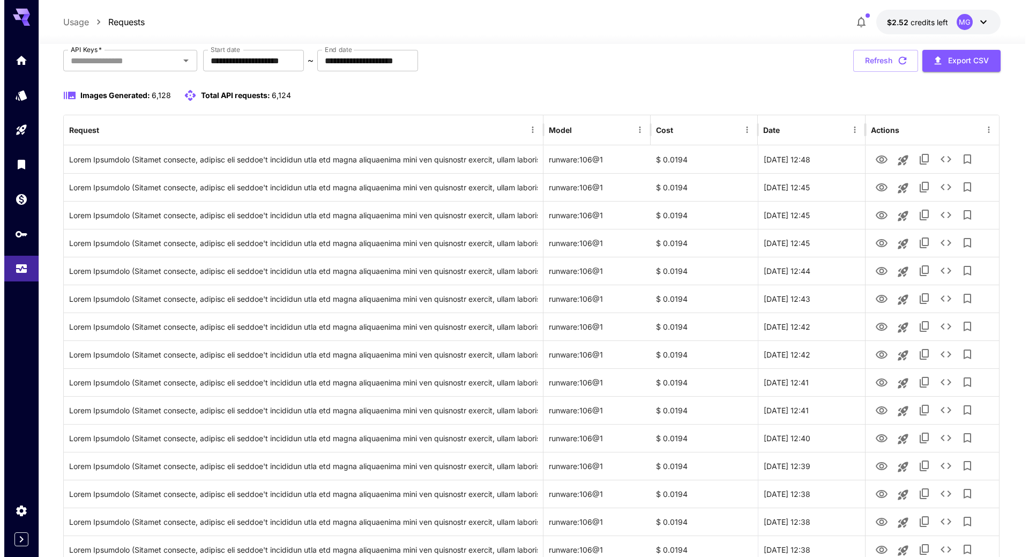
scroll to position [140, 0]
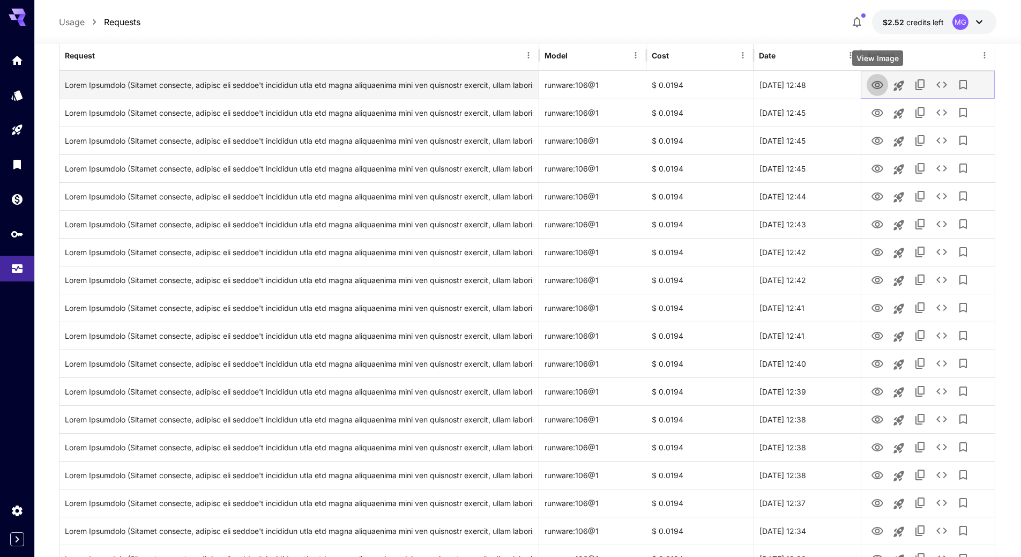
click at [873, 84] on icon "View Image" at bounding box center [877, 85] width 12 height 8
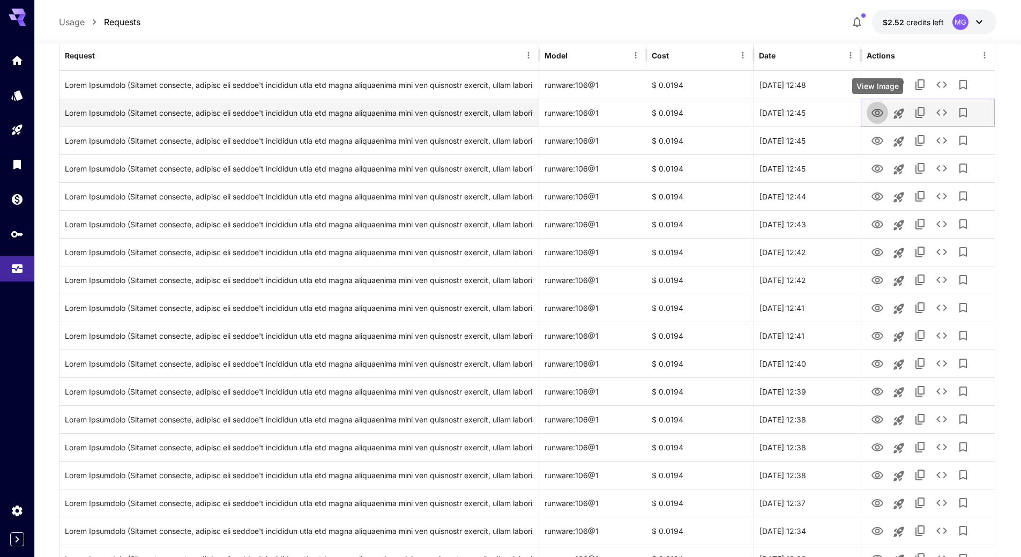
click at [874, 108] on icon "View Image" at bounding box center [877, 113] width 13 height 13
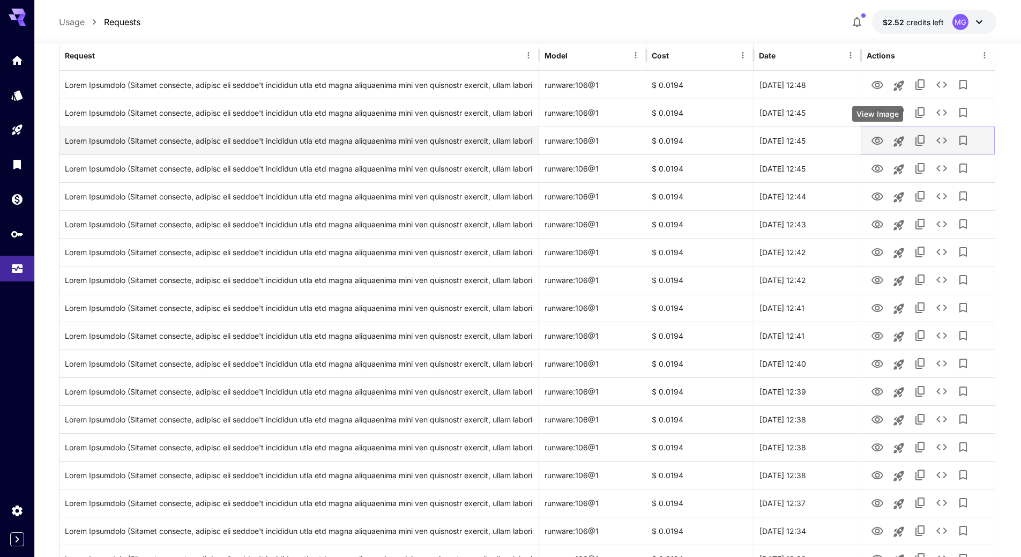
click at [875, 143] on icon "View Image" at bounding box center [877, 141] width 12 height 8
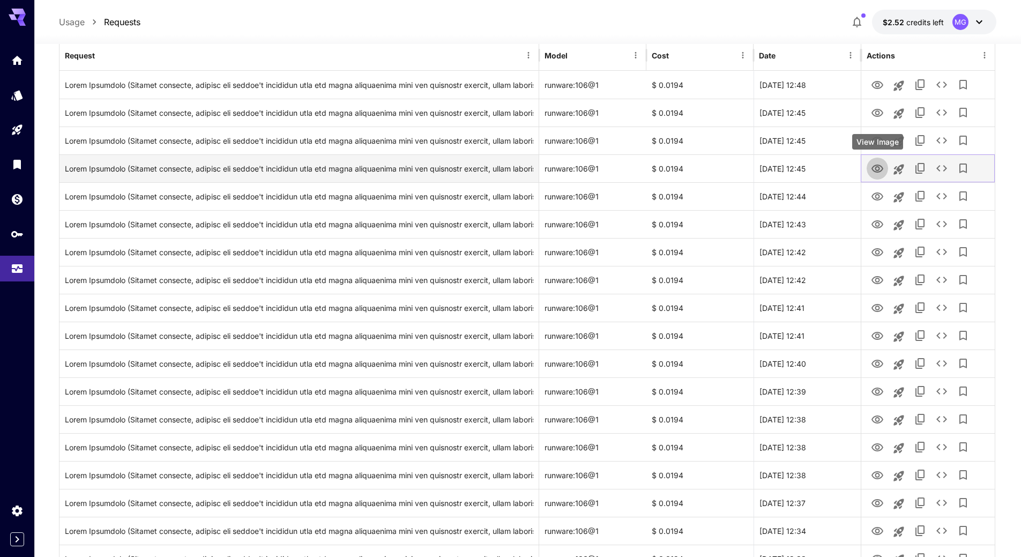
click at [873, 168] on icon "View Image" at bounding box center [877, 168] width 13 height 13
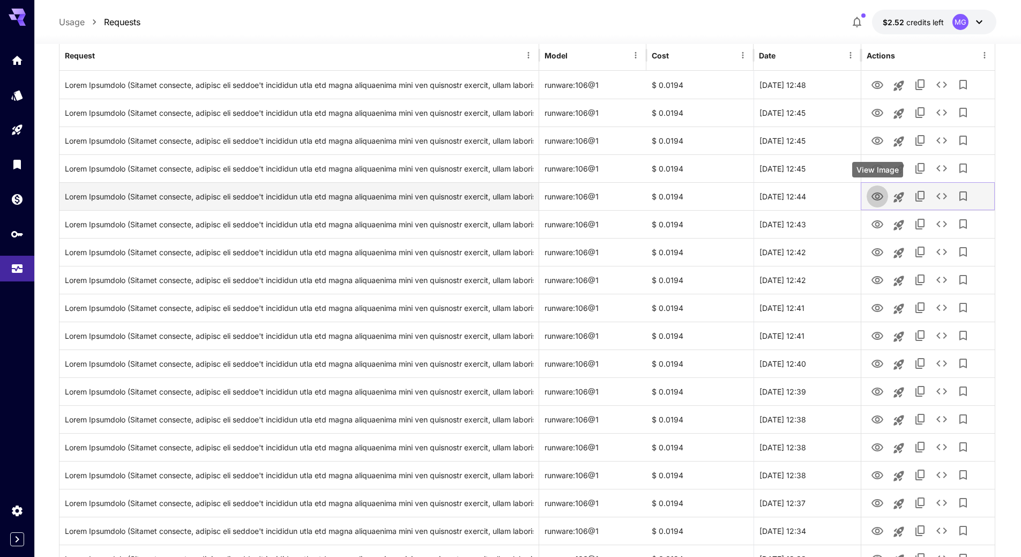
click at [880, 198] on icon "View Image" at bounding box center [877, 196] width 13 height 13
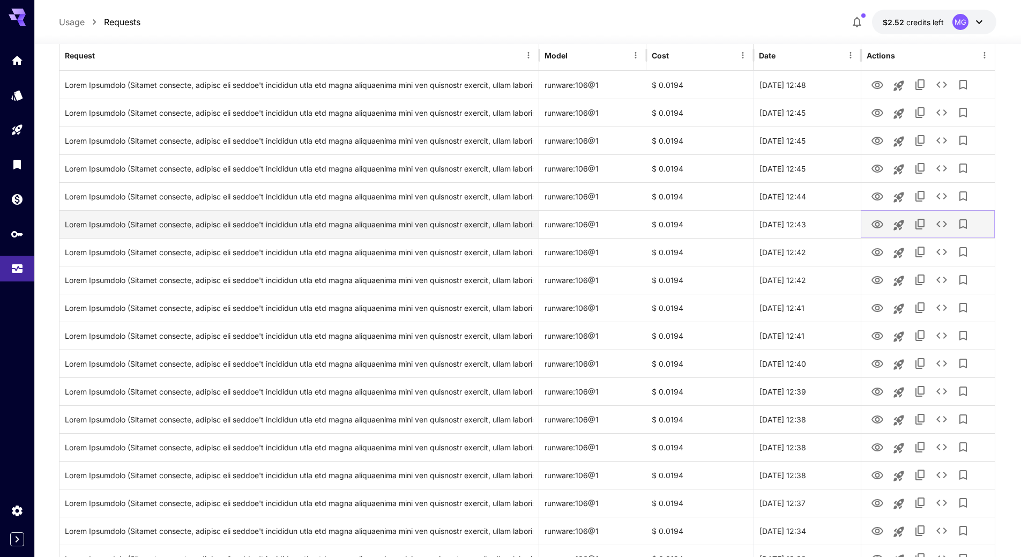
click at [875, 224] on icon "View Image" at bounding box center [877, 224] width 12 height 8
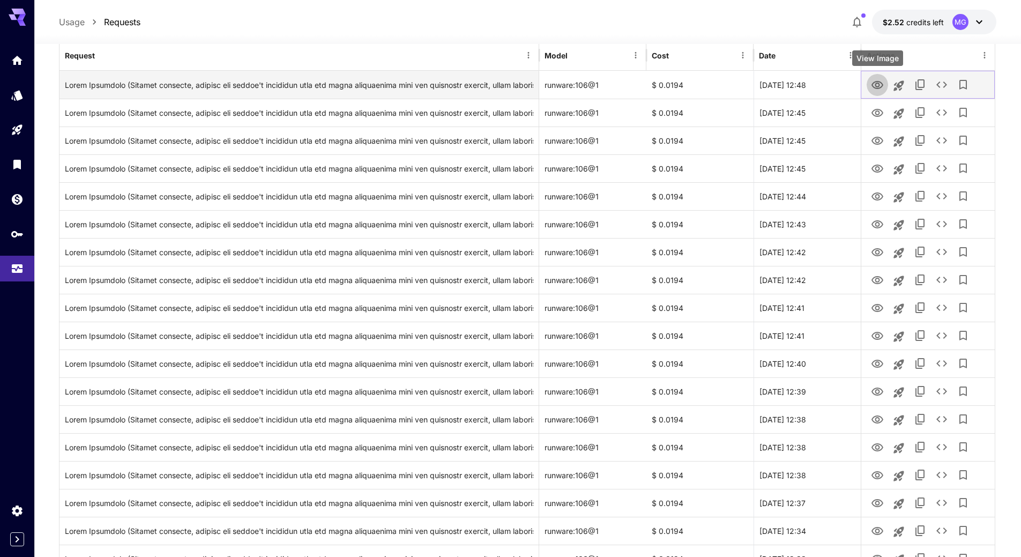
click at [882, 85] on icon "View Image" at bounding box center [877, 85] width 12 height 8
click at [940, 83] on icon "See details" at bounding box center [941, 84] width 11 height 6
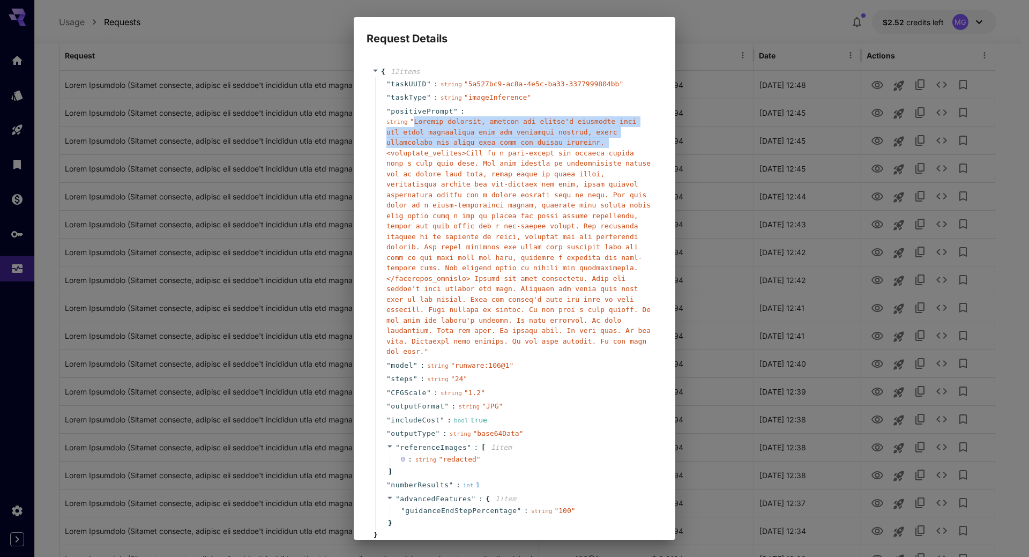
drag, startPoint x: 411, startPoint y: 122, endPoint x: 526, endPoint y: 144, distance: 117.9
click at [526, 144] on span "" "" at bounding box center [518, 236] width 264 height 238
copy span "Upright portrait, replace the person's hairstyle with the exact description fro…"
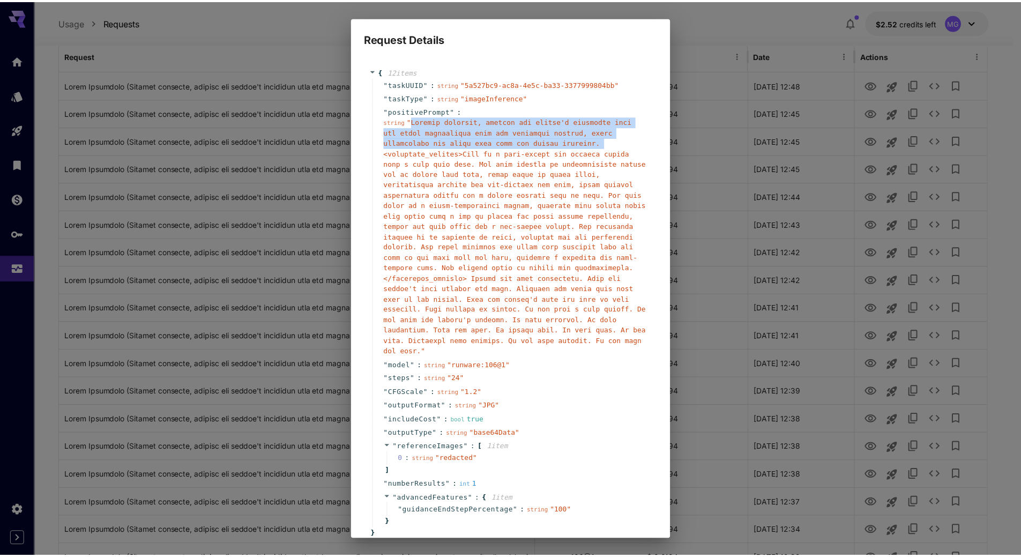
scroll to position [44, 0]
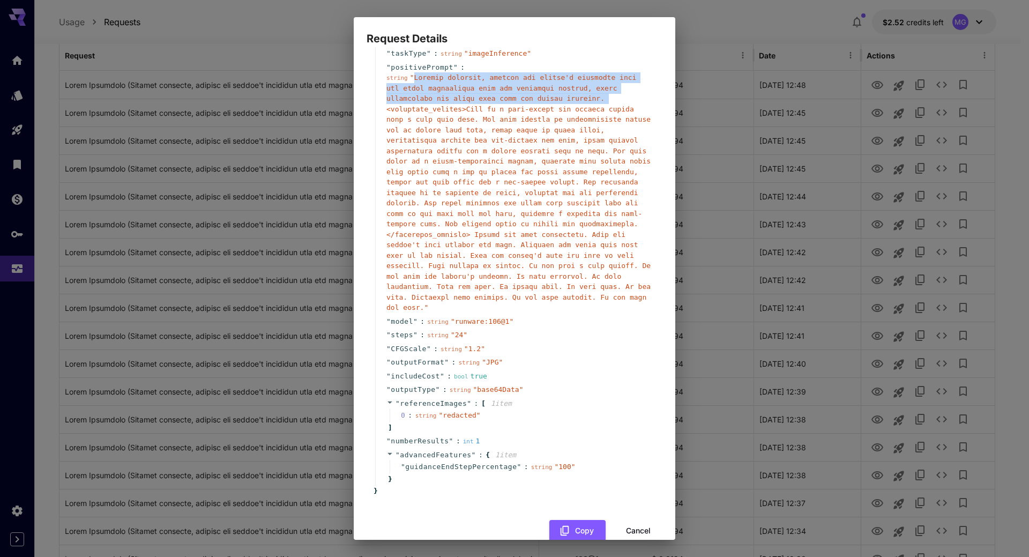
click at [630, 520] on button "Cancel" at bounding box center [638, 531] width 48 height 22
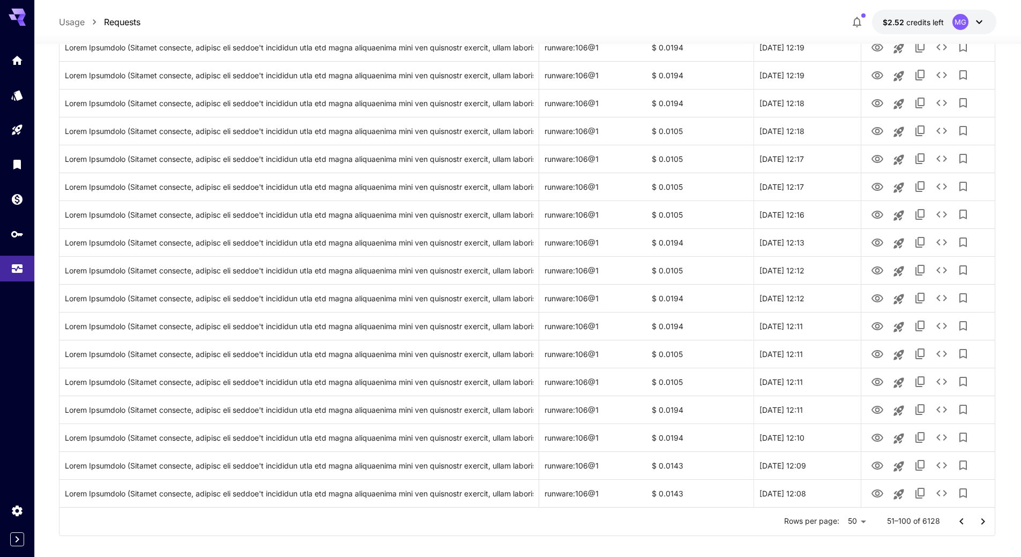
scroll to position [1108, 0]
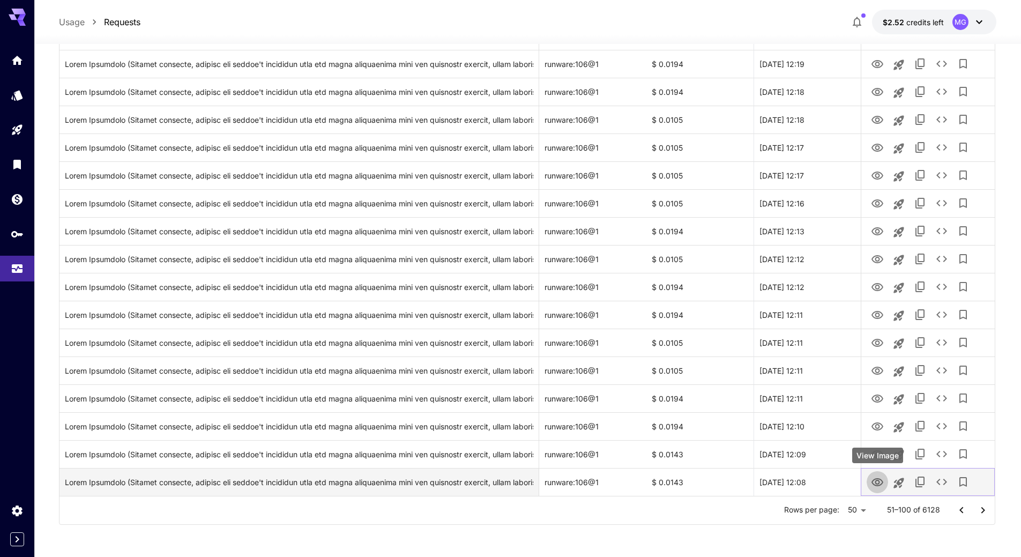
click at [876, 479] on icon "View Image" at bounding box center [877, 482] width 13 height 13
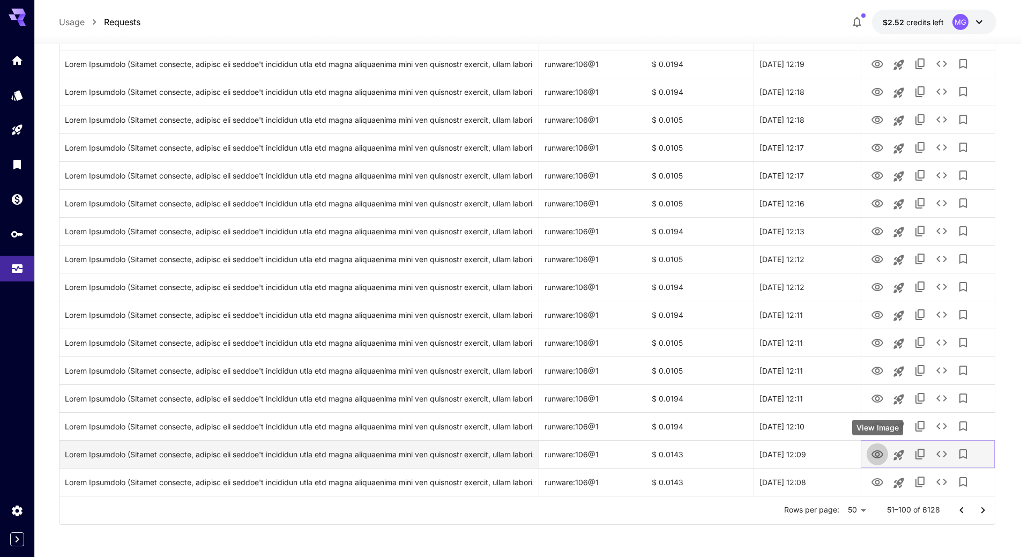
click at [875, 451] on icon "View Image" at bounding box center [877, 454] width 12 height 8
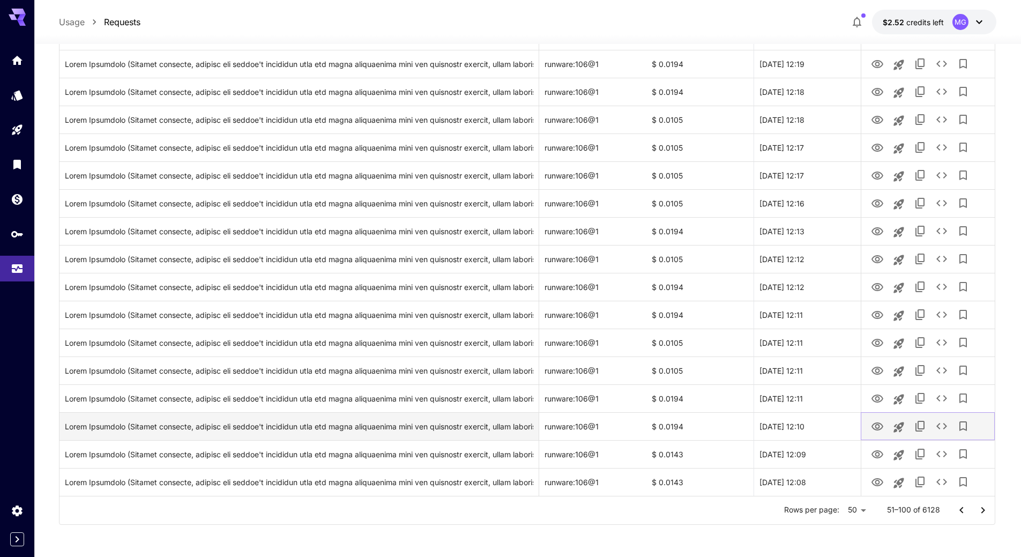
click at [878, 425] on icon "View Image" at bounding box center [877, 426] width 12 height 8
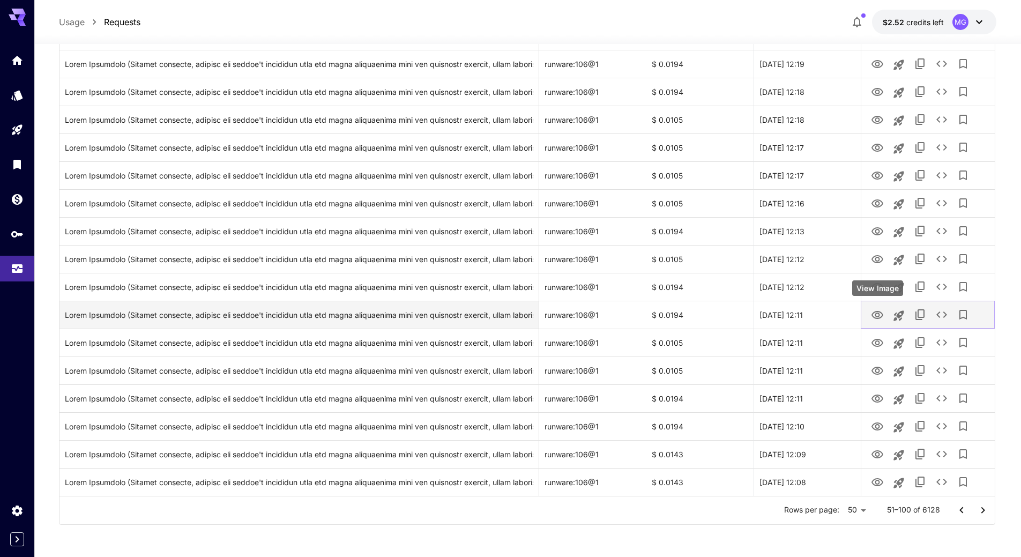
click at [876, 313] on icon "View Image" at bounding box center [877, 315] width 13 height 13
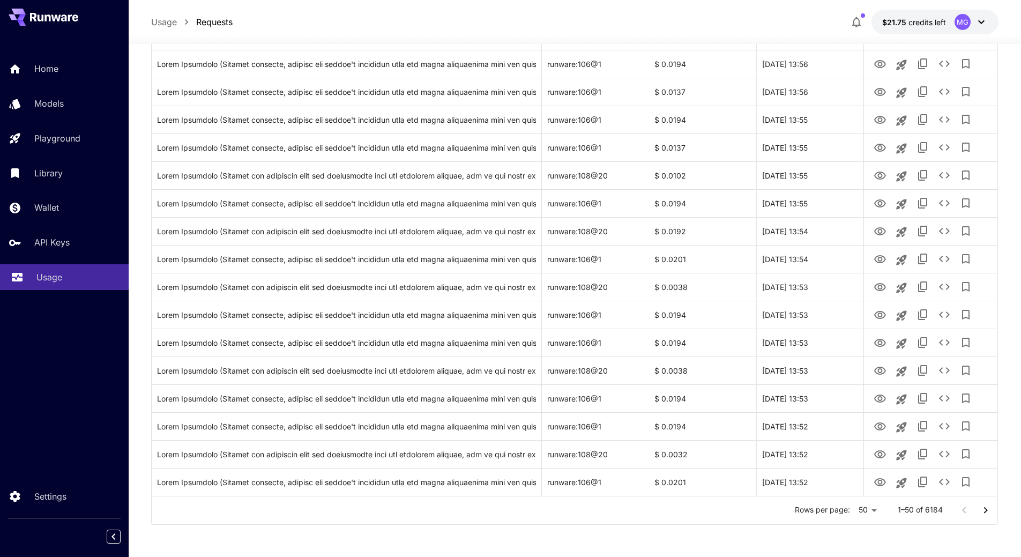
click at [65, 276] on div "Usage" at bounding box center [78, 277] width 84 height 13
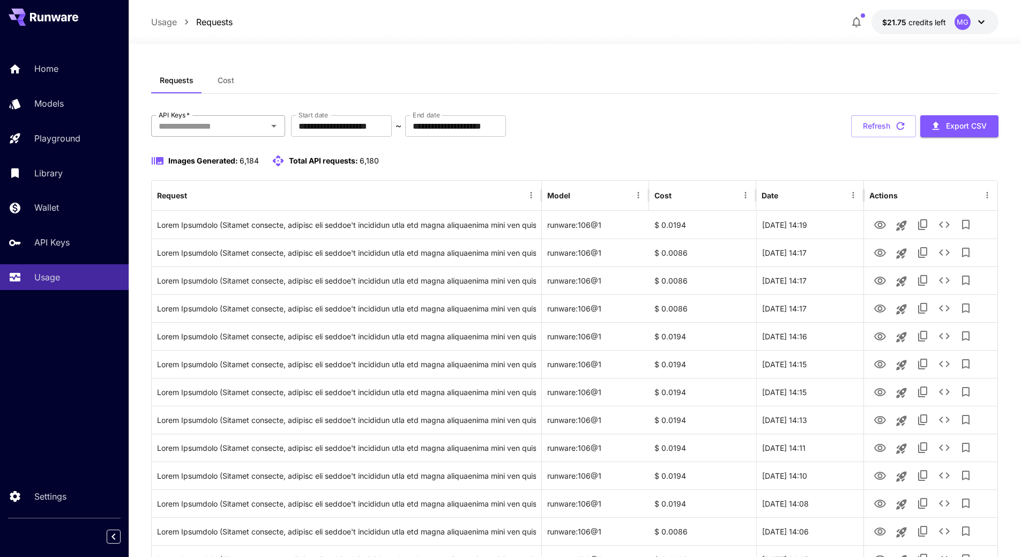
click at [253, 130] on input "API Keys   *" at bounding box center [209, 125] width 110 height 15
click at [230, 154] on li "[DOMAIN_NAME]" at bounding box center [218, 154] width 134 height 27
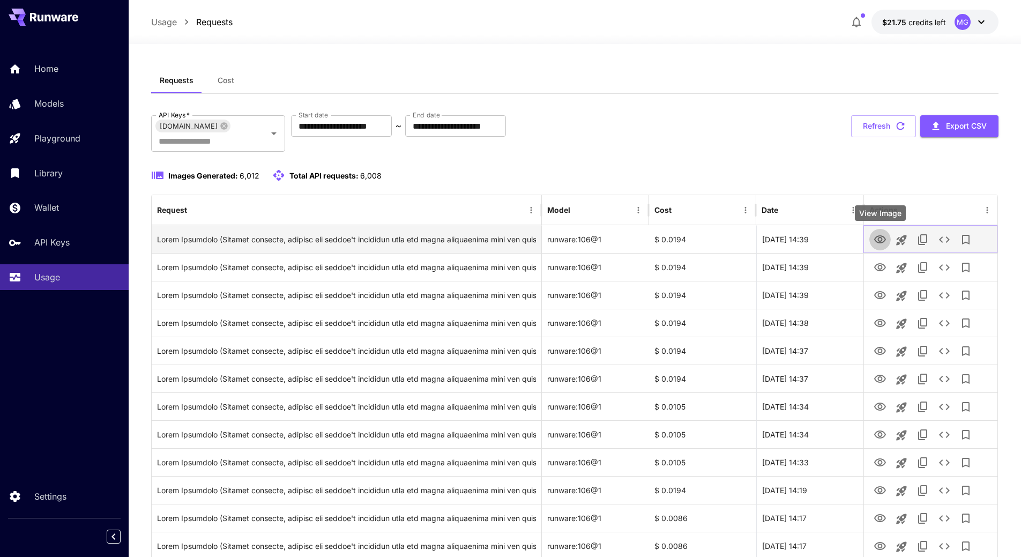
click at [880, 240] on icon "View Image" at bounding box center [880, 239] width 13 height 13
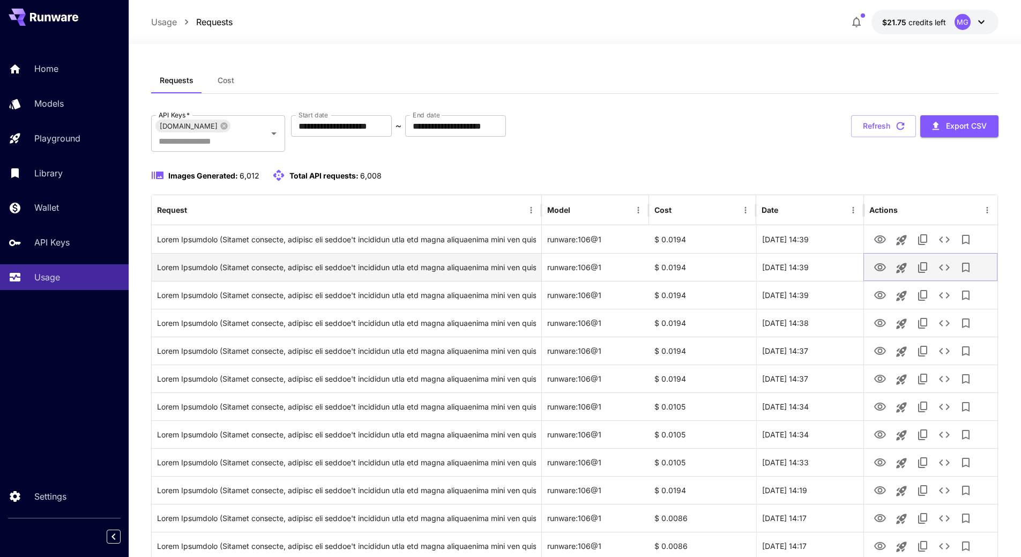
click at [889, 269] on button "View Image" at bounding box center [879, 267] width 21 height 22
click at [879, 269] on icon "View Image" at bounding box center [880, 267] width 12 height 8
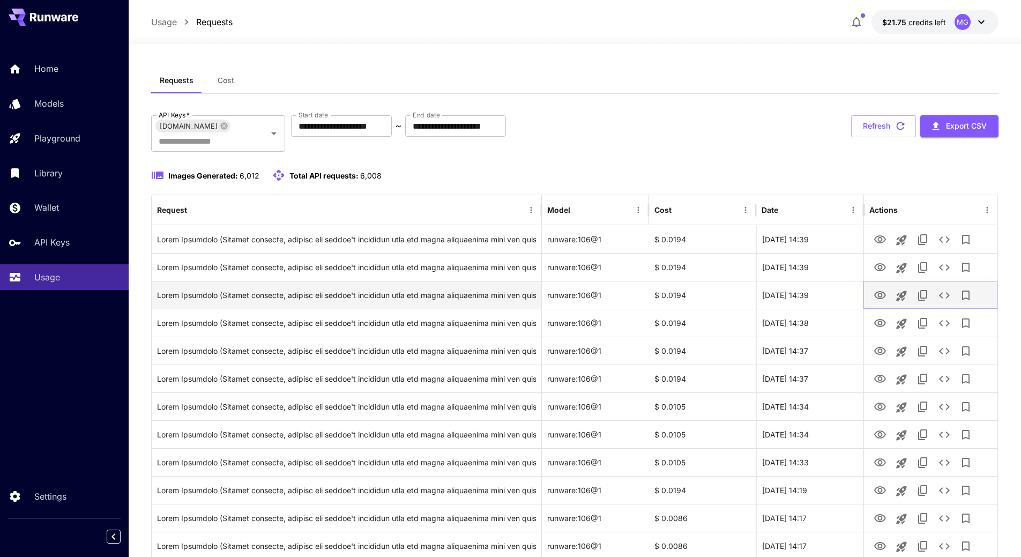
click at [881, 295] on icon "View Image" at bounding box center [880, 295] width 13 height 13
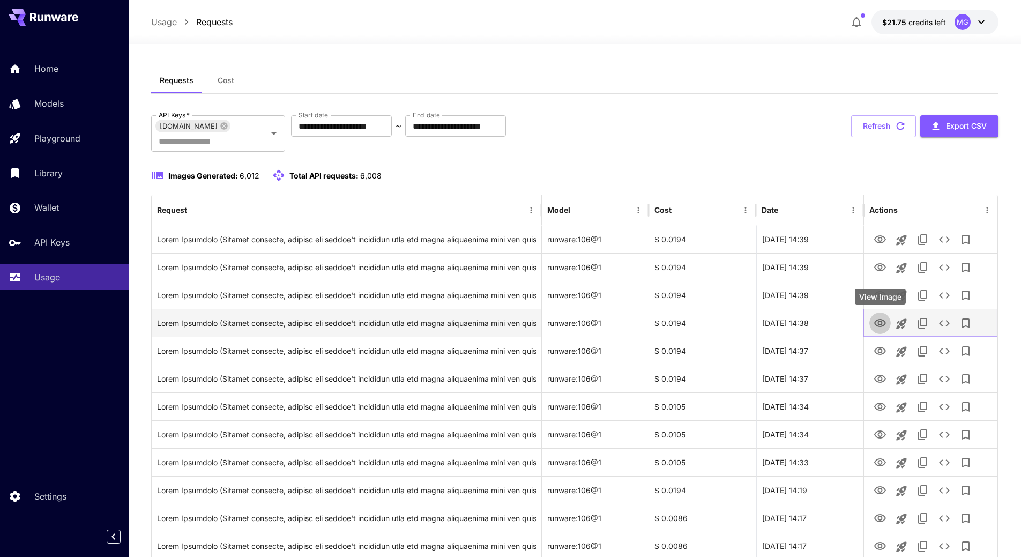
click at [885, 324] on icon "View Image" at bounding box center [880, 323] width 12 height 8
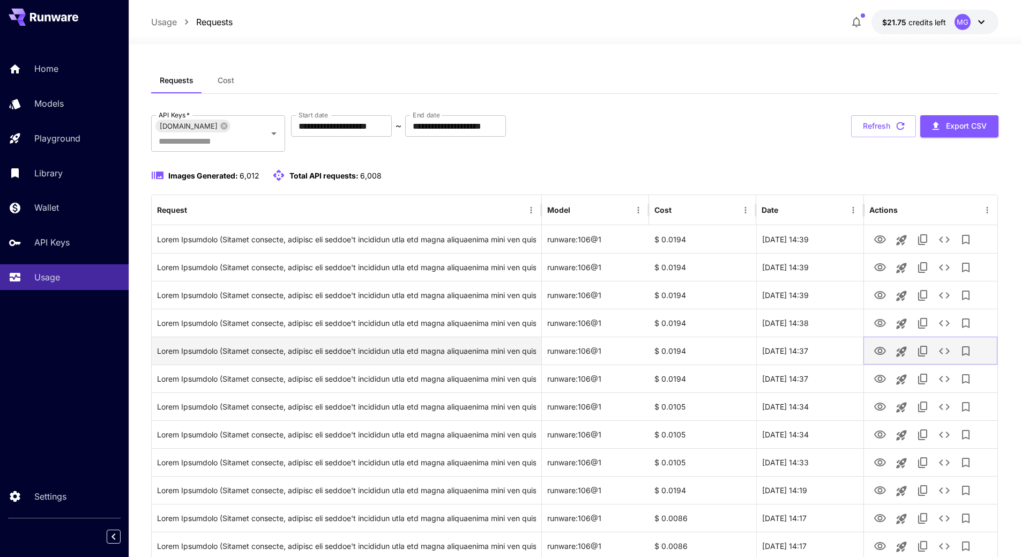
click at [881, 352] on icon "View Image" at bounding box center [880, 351] width 13 height 13
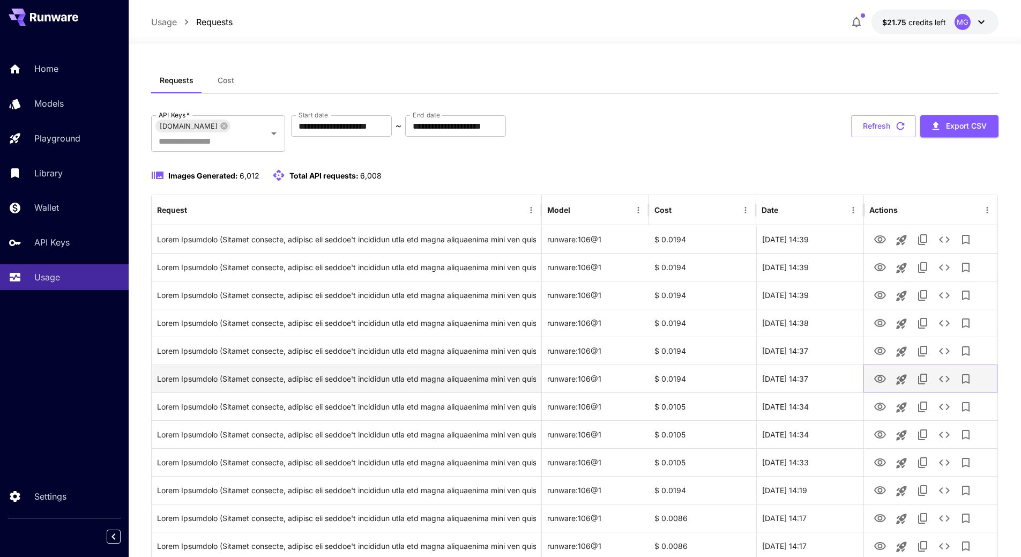
click at [876, 377] on icon "View Image" at bounding box center [880, 379] width 12 height 8
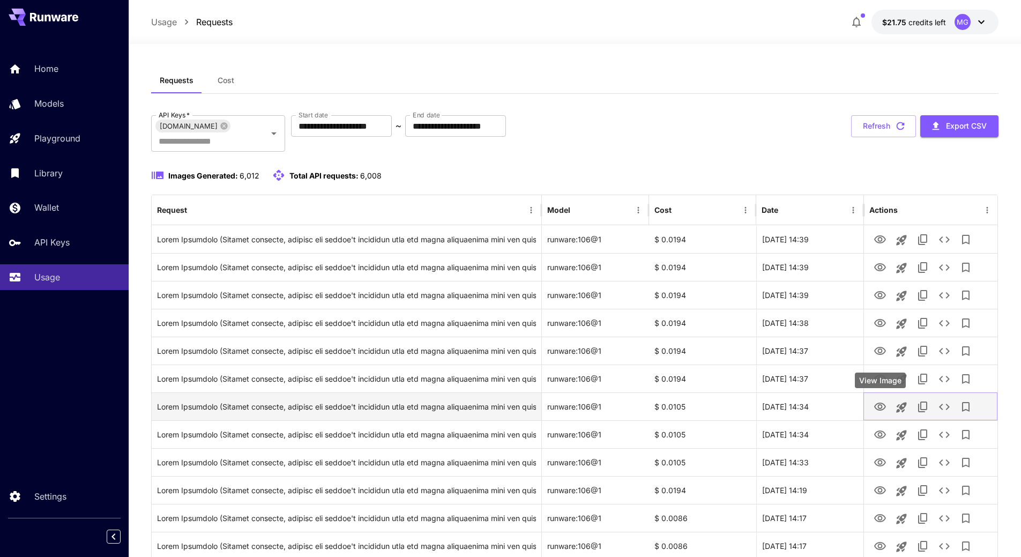
drag, startPoint x: 880, startPoint y: 403, endPoint x: 885, endPoint y: 405, distance: 6.1
click at [880, 404] on icon "View Image" at bounding box center [880, 407] width 12 height 8
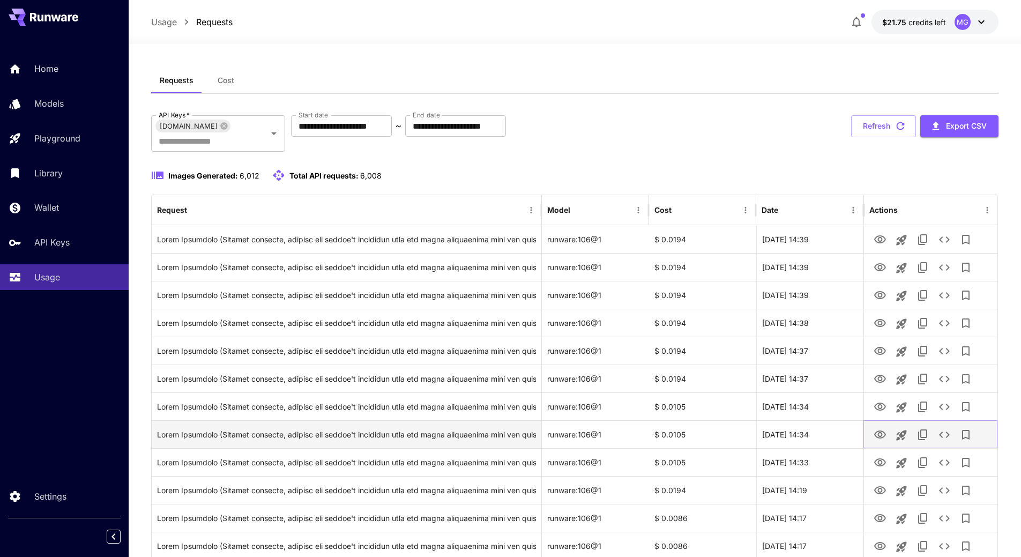
click at [882, 433] on icon "View Image" at bounding box center [880, 434] width 12 height 8
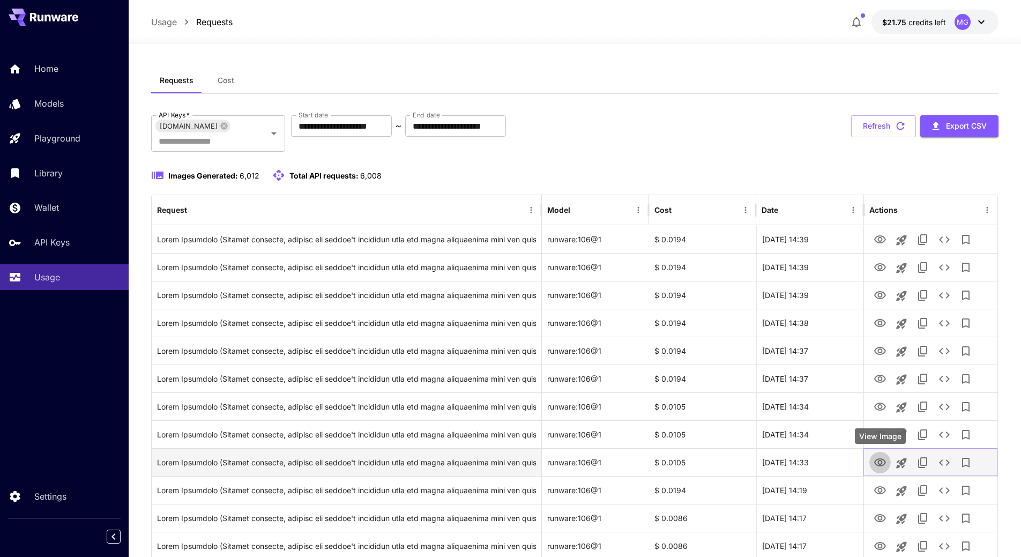
click at [884, 463] on icon "View Image" at bounding box center [880, 462] width 12 height 8
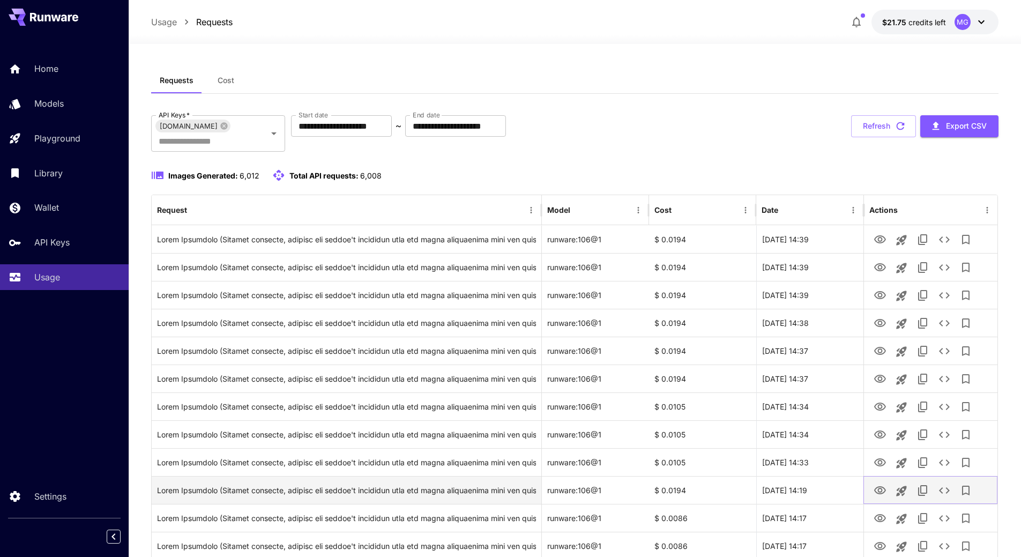
click at [880, 488] on icon "View Image" at bounding box center [880, 490] width 13 height 13
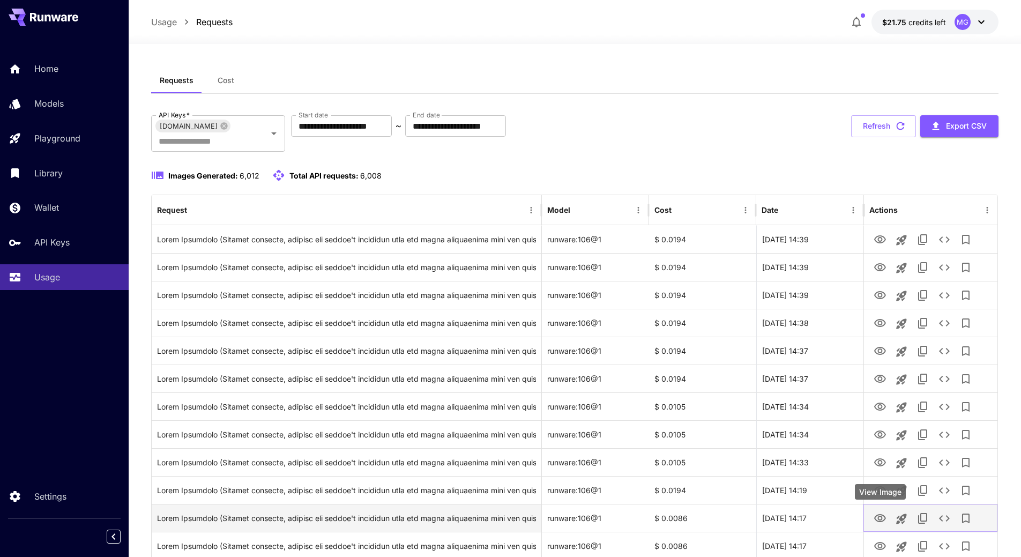
click at [880, 518] on icon "View Image" at bounding box center [880, 518] width 13 height 13
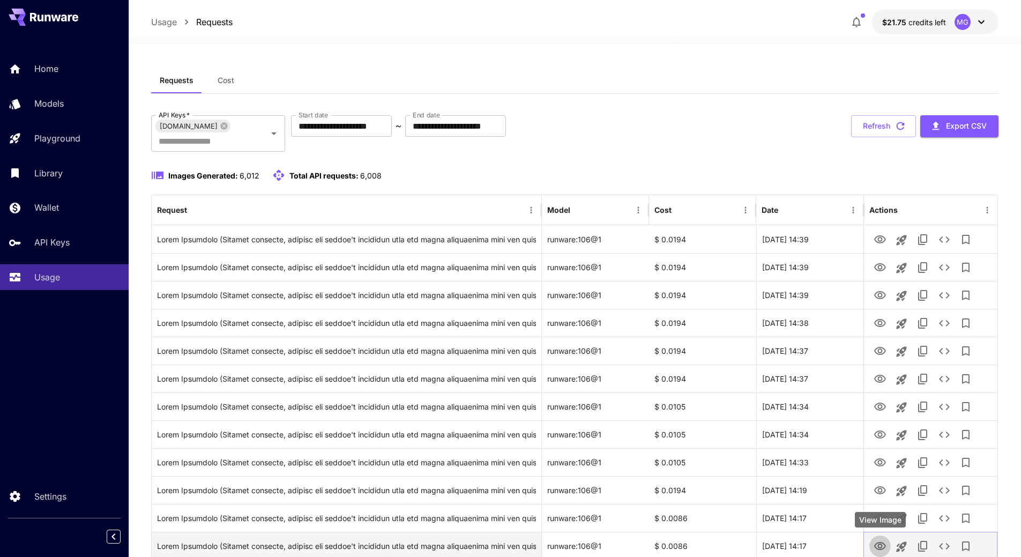
click at [885, 549] on icon "View Image" at bounding box center [880, 546] width 13 height 13
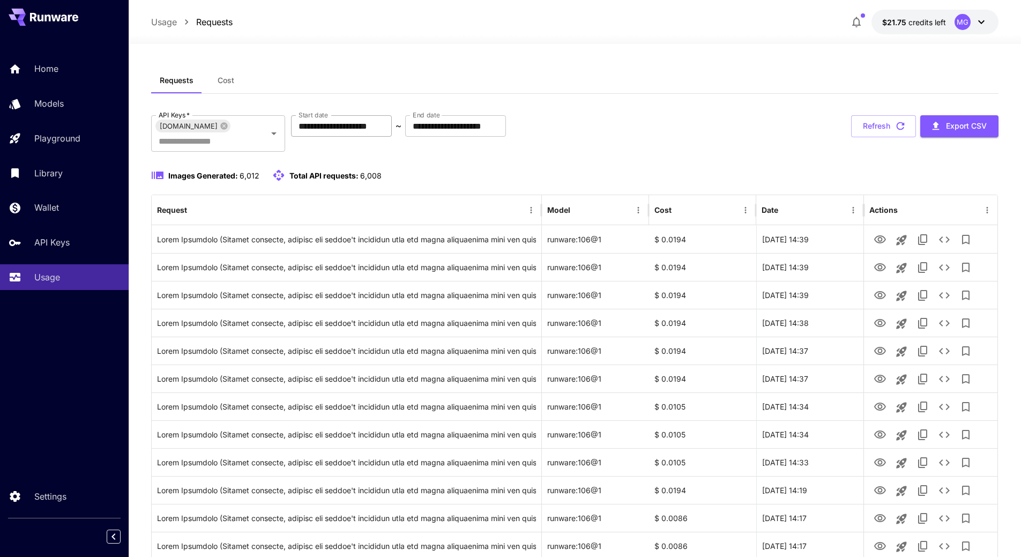
click at [386, 125] on input "**********" at bounding box center [341, 125] width 101 height 21
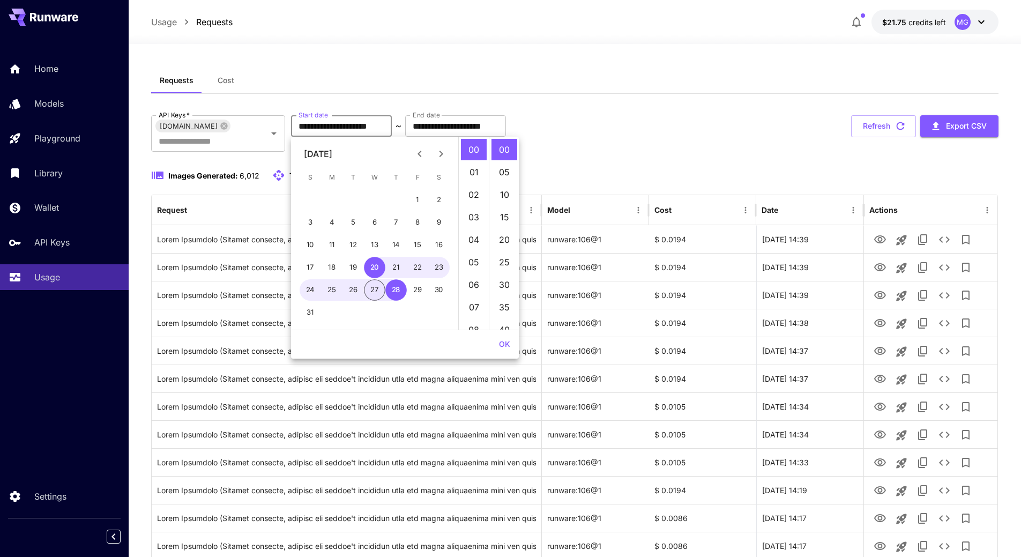
click at [369, 288] on button "27" at bounding box center [374, 289] width 21 height 21
type input "**********"
click at [505, 342] on button "OK" at bounding box center [505, 344] width 20 height 20
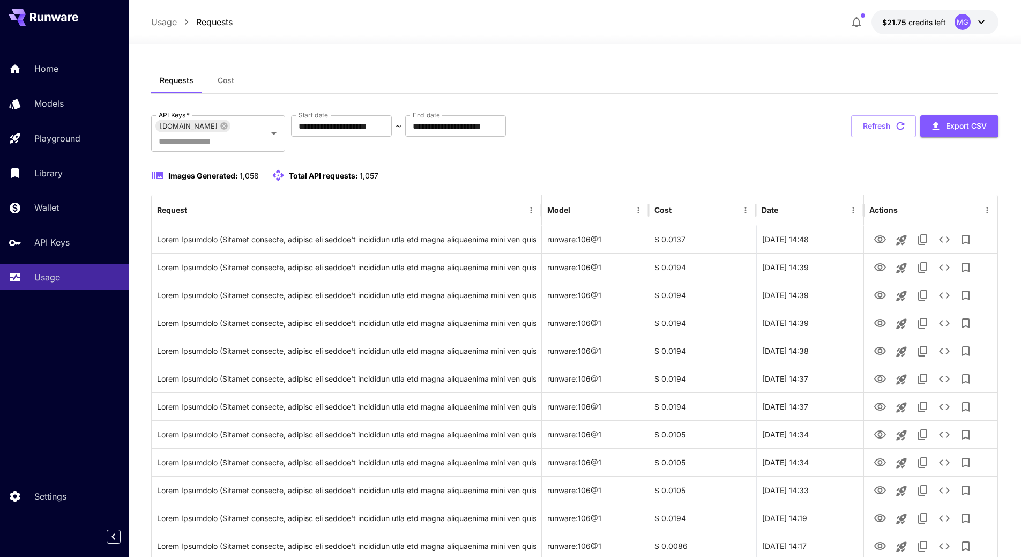
click at [898, 129] on icon "button" at bounding box center [901, 126] width 8 height 8
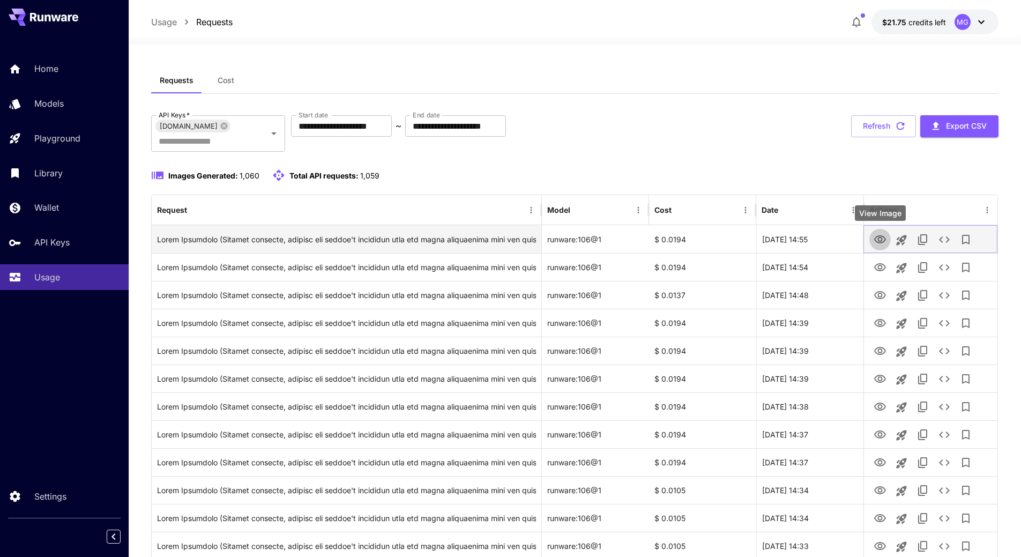
click at [879, 236] on icon "View Image" at bounding box center [880, 239] width 12 height 8
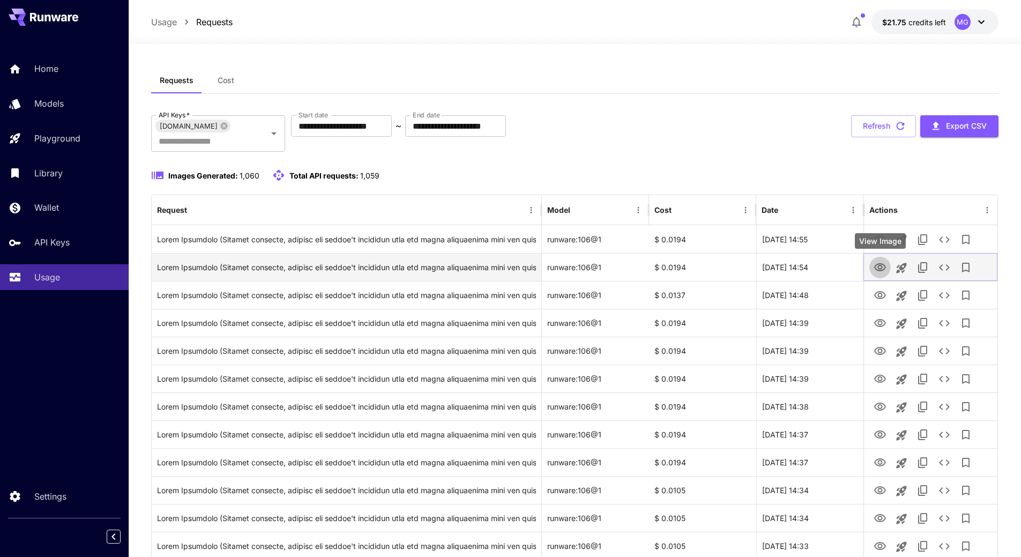
click at [884, 267] on icon "View Image" at bounding box center [880, 267] width 13 height 13
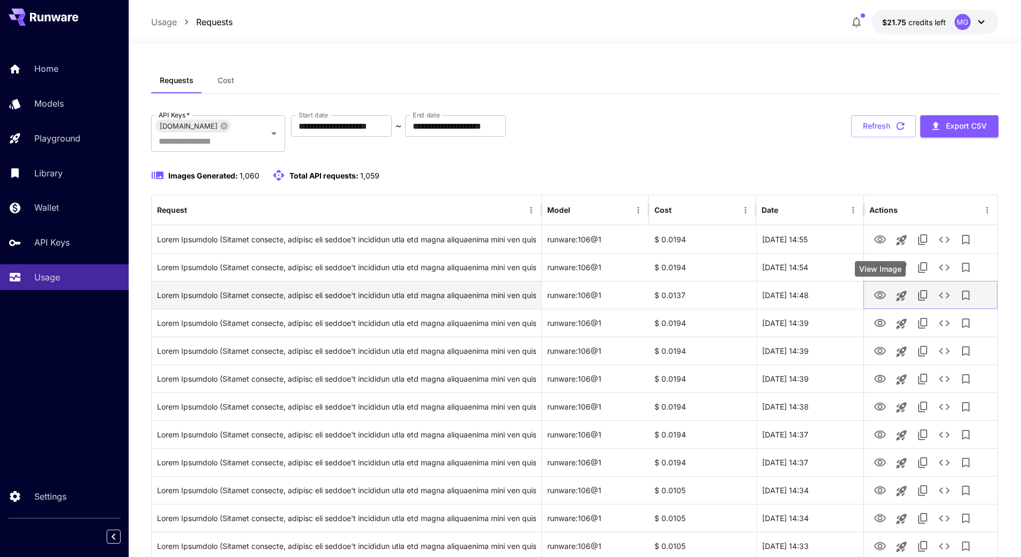
click at [875, 295] on icon "View Image" at bounding box center [880, 295] width 12 height 8
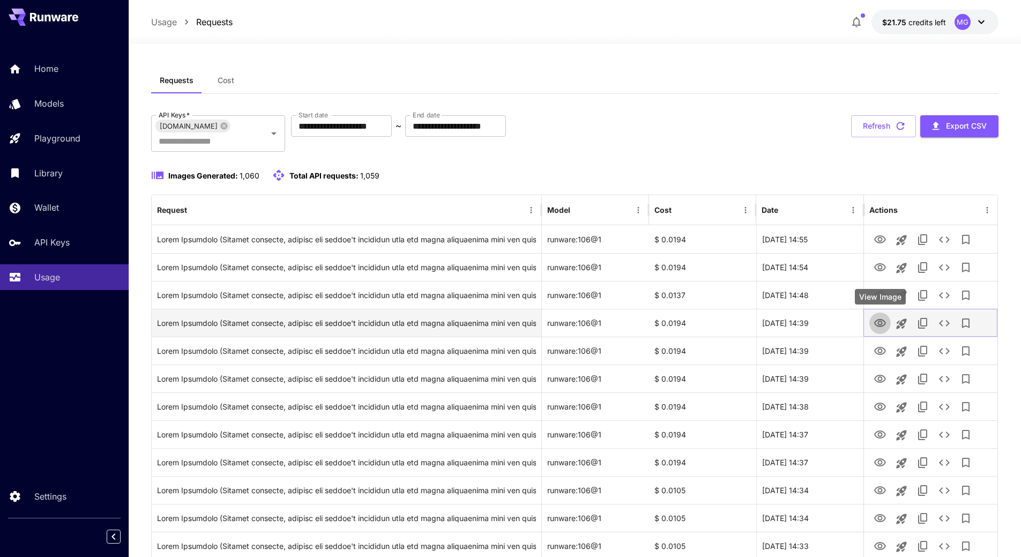
click at [880, 324] on icon "View Image" at bounding box center [880, 323] width 13 height 13
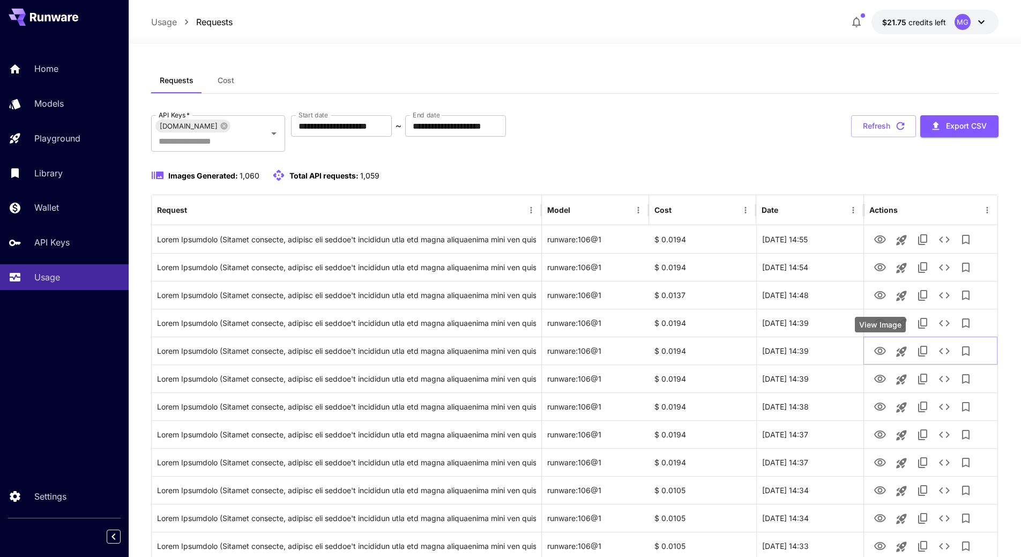
drag, startPoint x: 881, startPoint y: 350, endPoint x: 886, endPoint y: 338, distance: 13.0
click at [881, 350] on icon "View Image" at bounding box center [880, 351] width 13 height 13
